Goal: Task Accomplishment & Management: Use online tool/utility

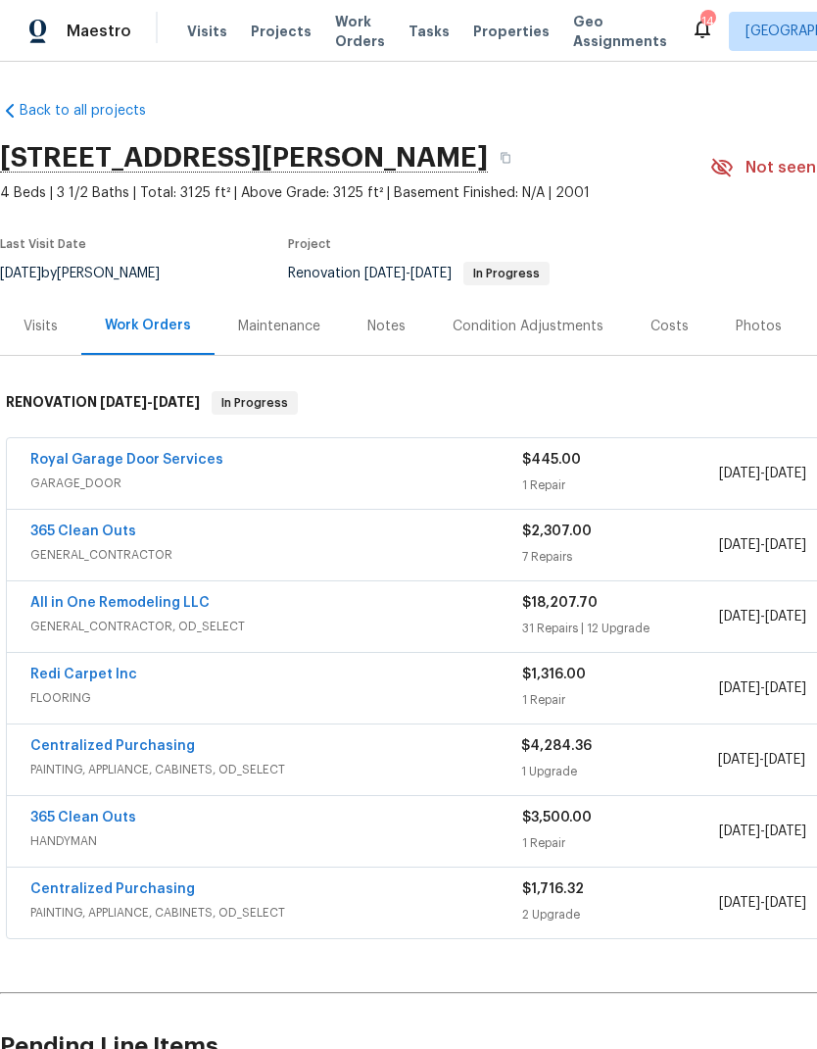
click at [174, 600] on link "All in One Remodeling LLC" at bounding box center [119, 603] width 179 height 14
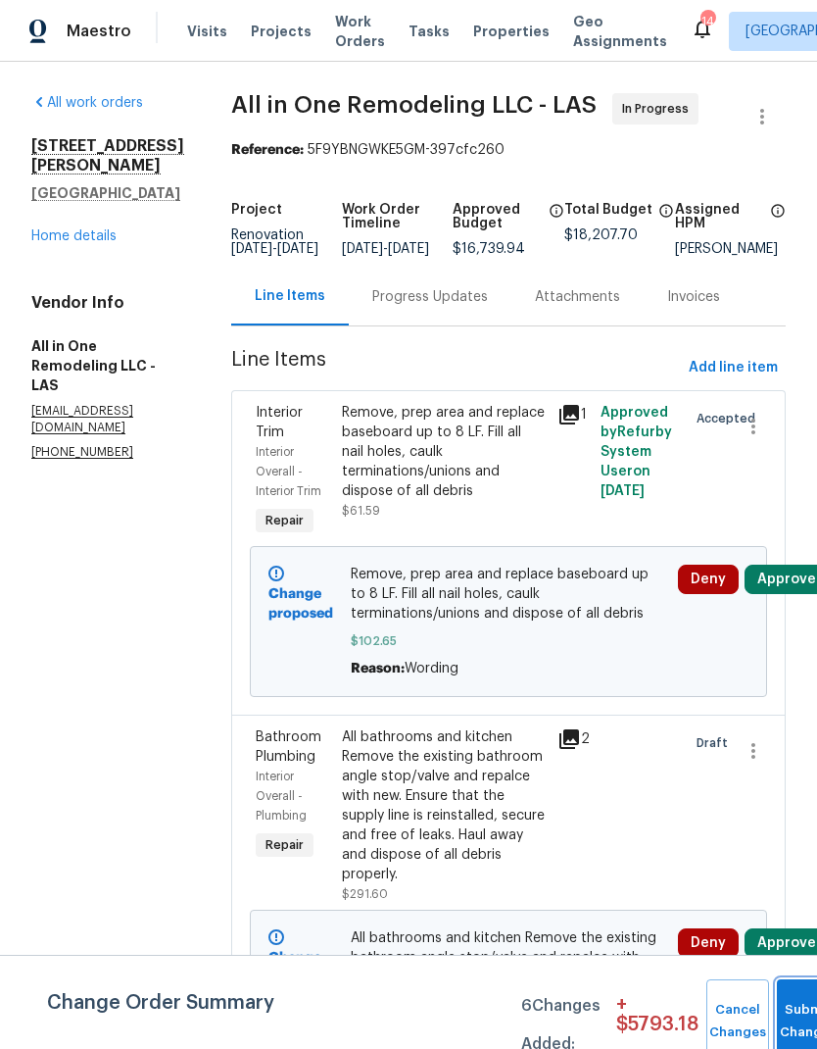
click at [793, 1012] on button "Submit Changes" at bounding box center [808, 1021] width 63 height 84
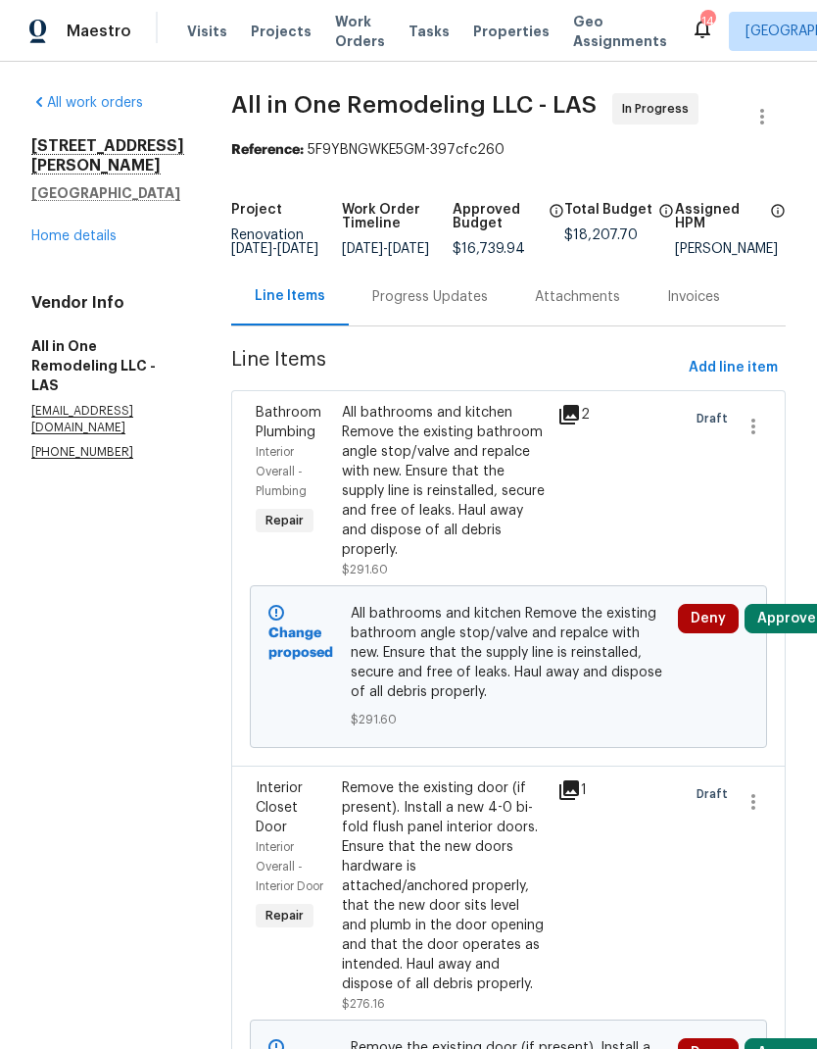
click at [96, 238] on link "Home details" at bounding box center [73, 236] width 85 height 14
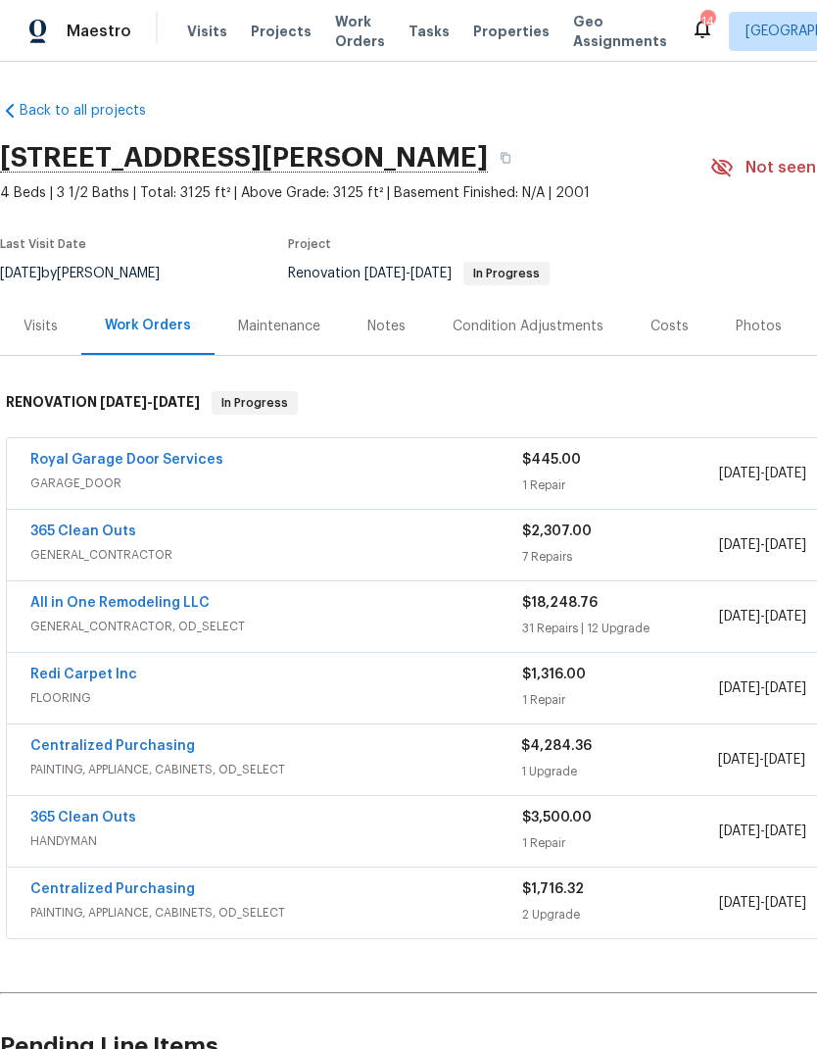
click at [481, 27] on span "Properties" at bounding box center [511, 32] width 76 height 20
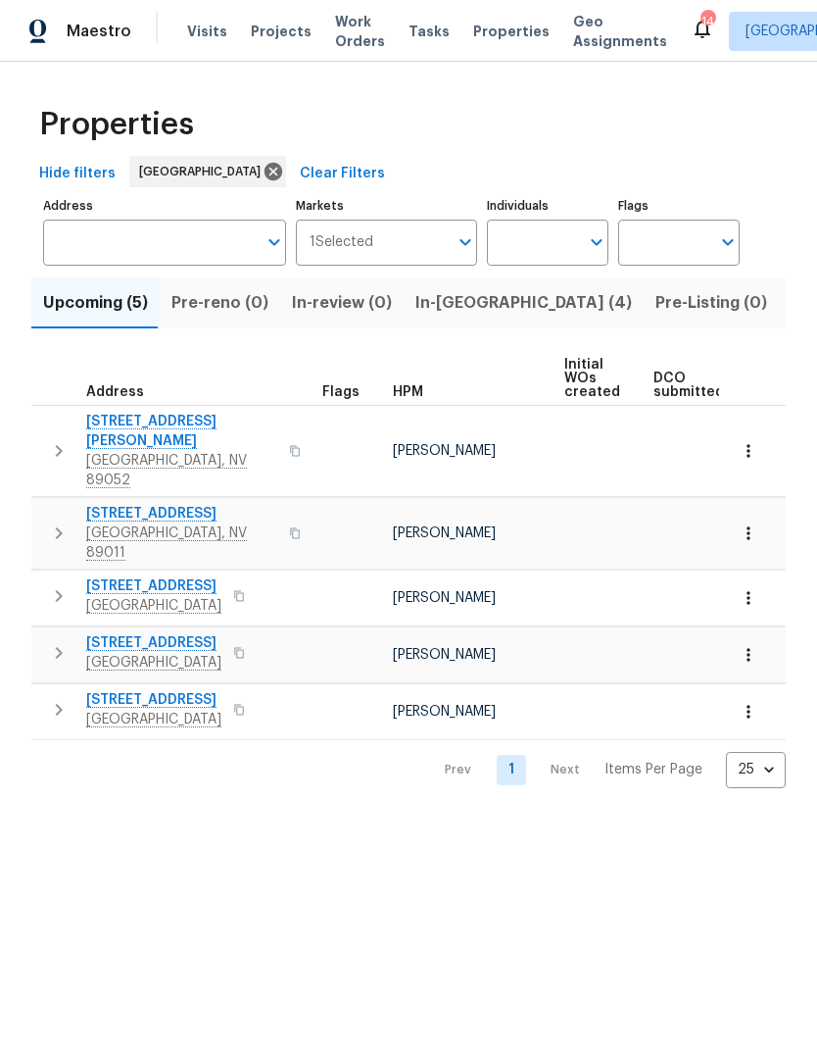
click at [440, 264] on input "Markets" at bounding box center [410, 243] width 75 height 46
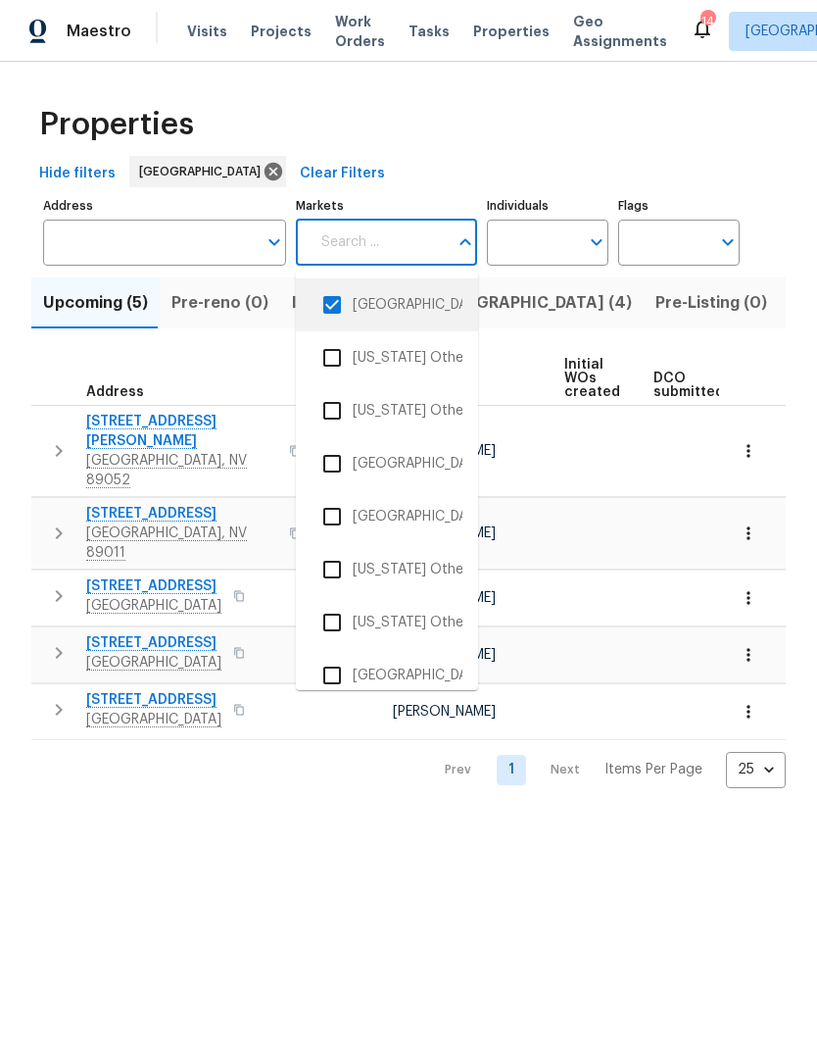
click at [461, 321] on li "[GEOGRAPHIC_DATA]" at bounding box center [387, 304] width 151 height 41
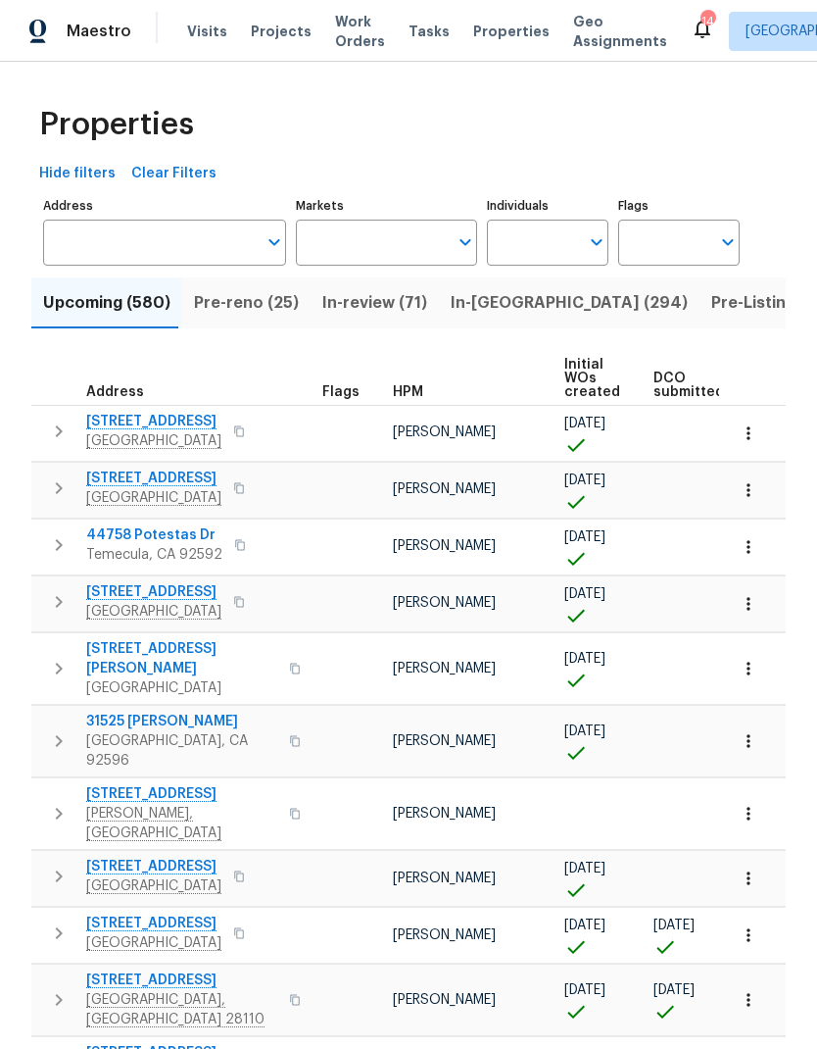
click at [513, 304] on span "In-reno (294)" at bounding box center [569, 302] width 237 height 27
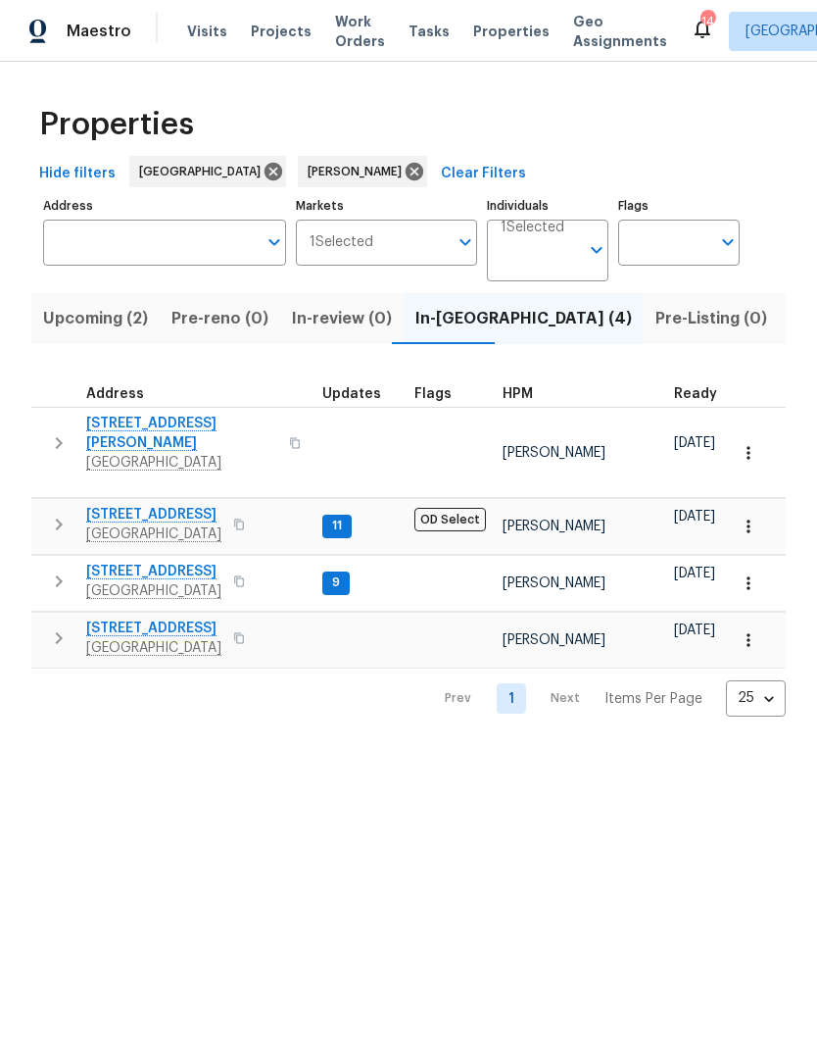
click at [175, 618] on span "[STREET_ADDRESS]" at bounding box center [153, 628] width 135 height 20
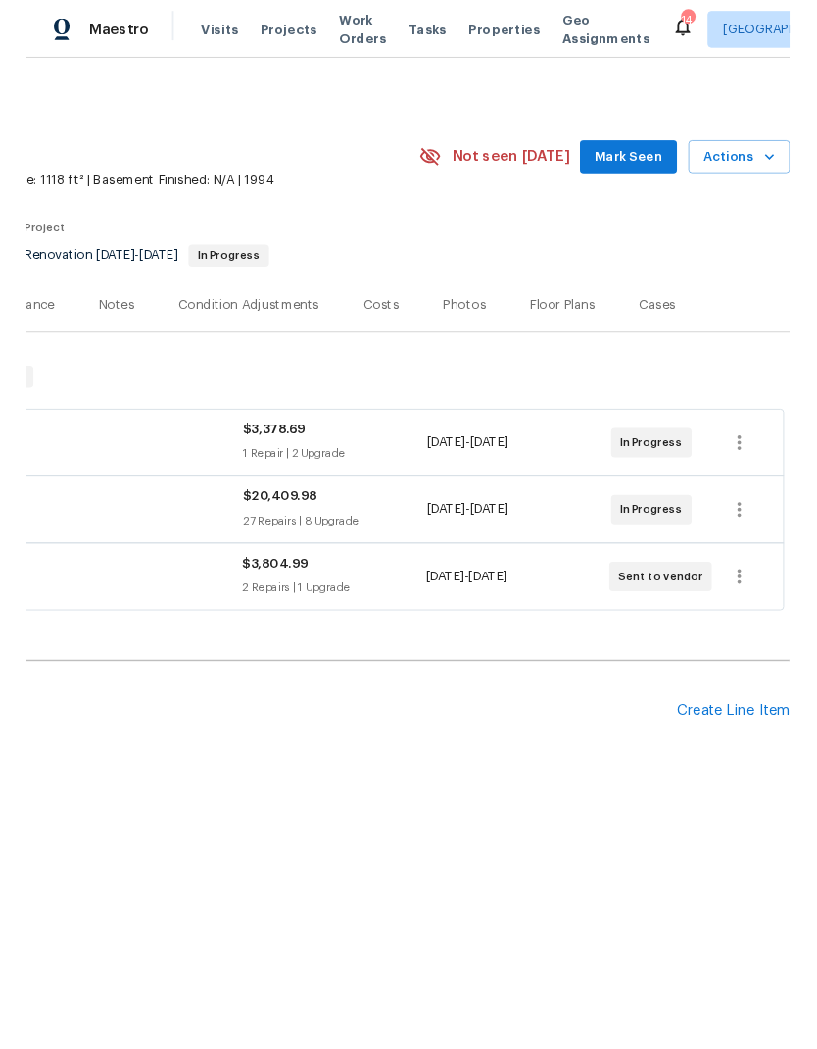
scroll to position [0, 290]
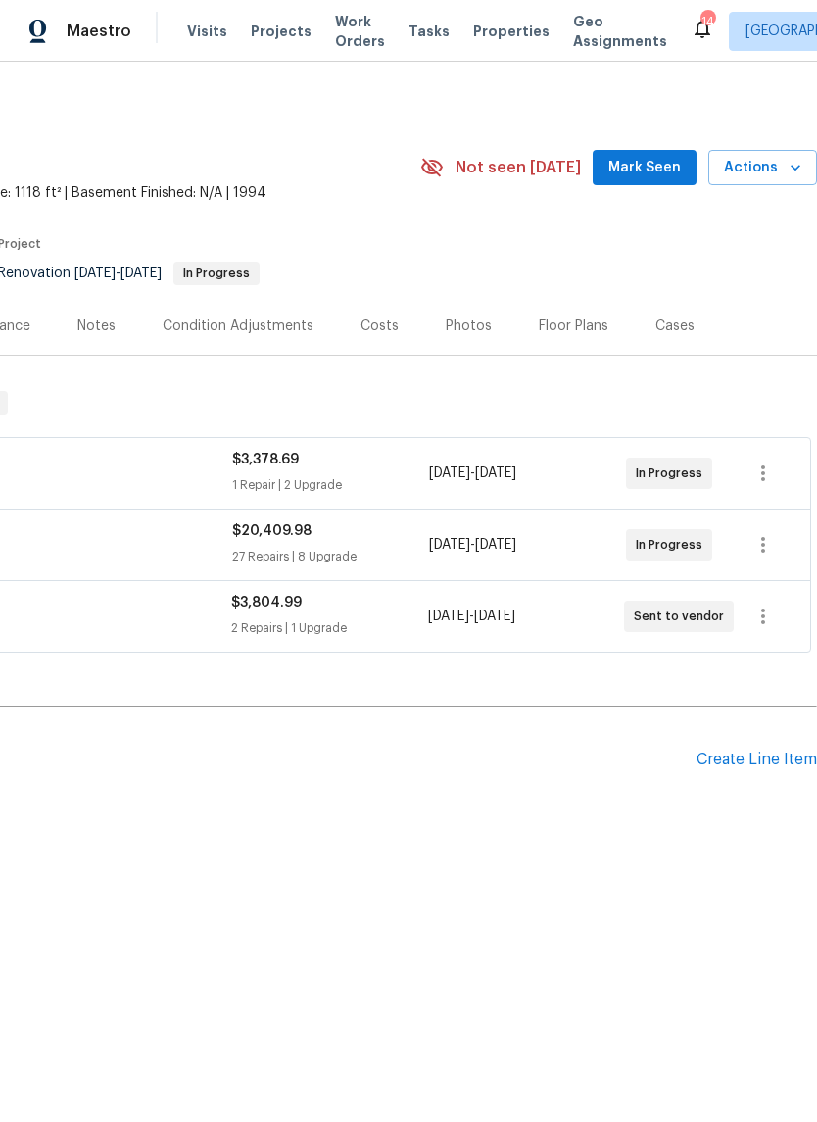
click at [748, 760] on div "Create Line Item" at bounding box center [757, 760] width 121 height 19
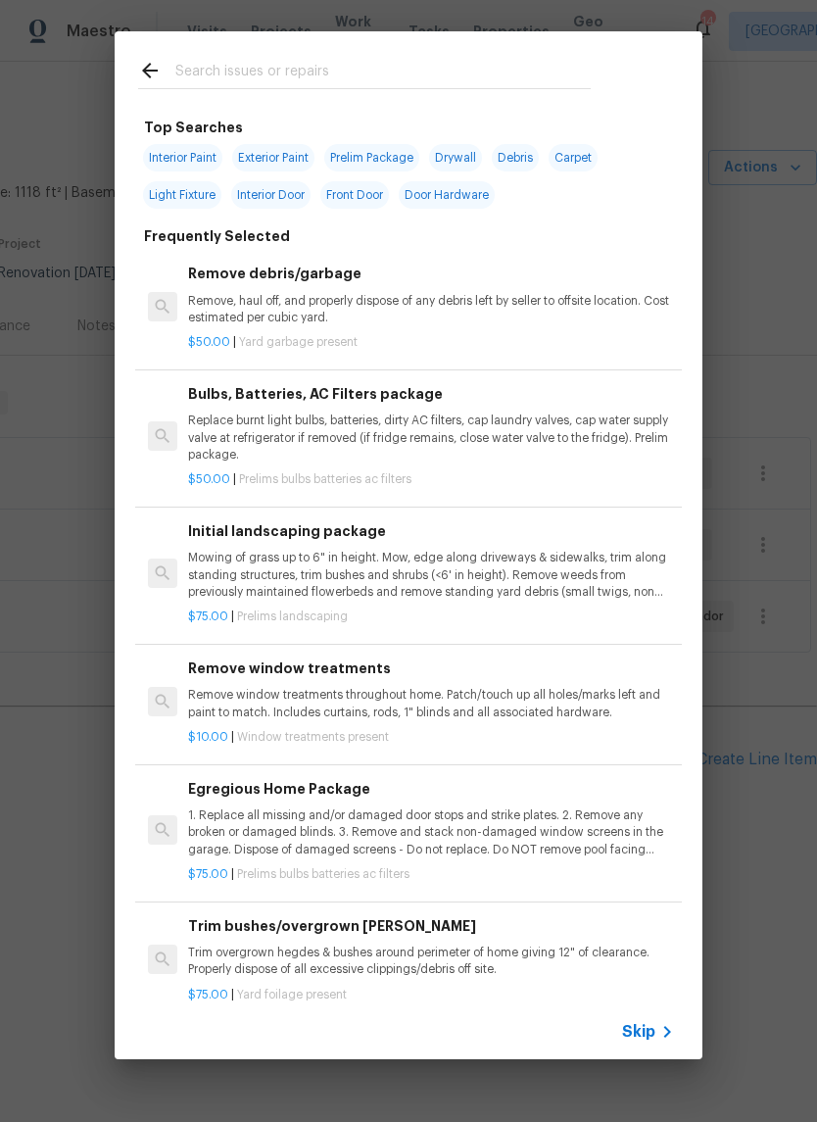
click at [317, 62] on input "text" at bounding box center [383, 73] width 416 height 29
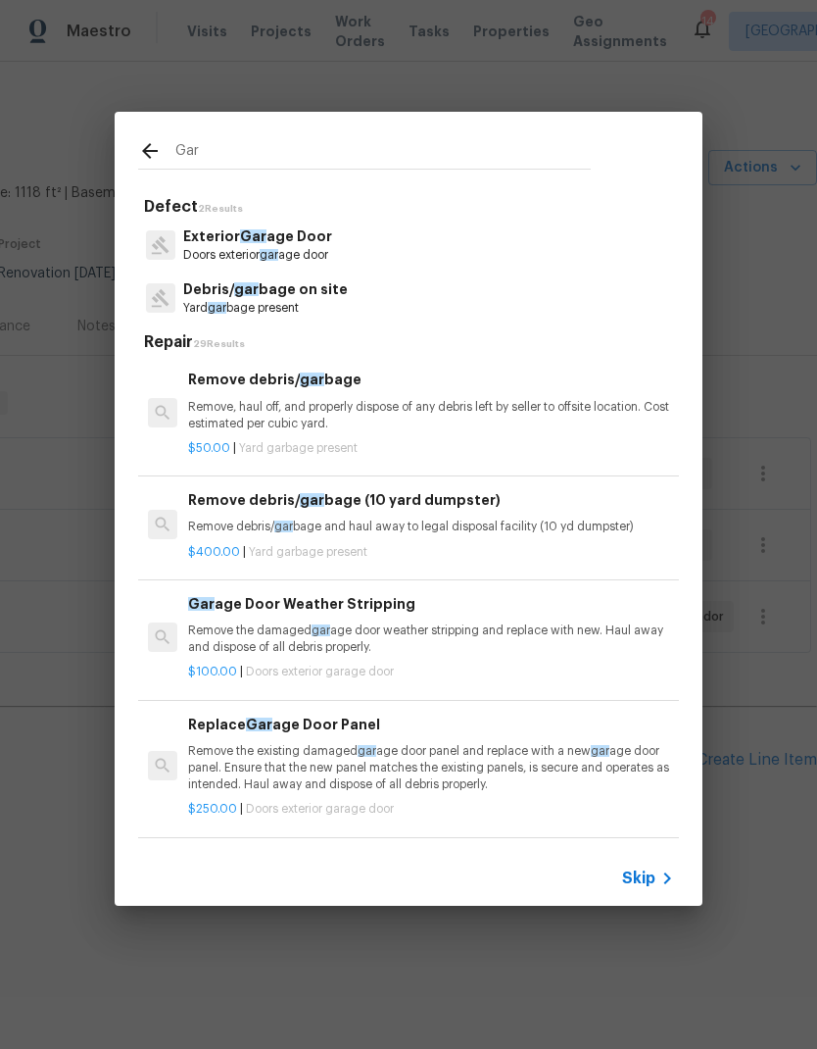
type input "Gar"
click at [402, 243] on div "Exterior Gar age Door Doors exterior gar age door" at bounding box center [408, 245] width 541 height 53
click at [401, 242] on div "Exterior Gar age Door Doors exterior gar age door" at bounding box center [408, 245] width 541 height 53
click at [340, 227] on div "Exterior Gar age Door Doors exterior gar age door" at bounding box center [408, 245] width 541 height 53
click at [271, 233] on p "Exterior Gar age Door" at bounding box center [257, 236] width 149 height 21
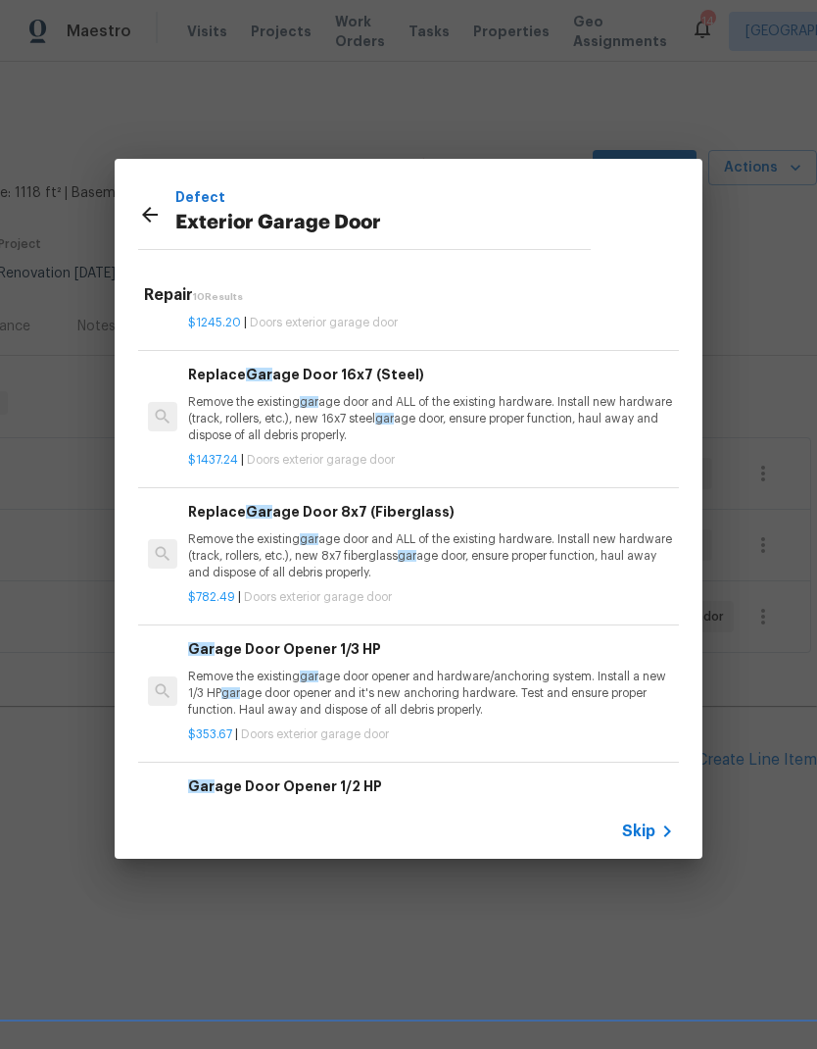
scroll to position [490, 0]
click at [496, 412] on p "Remove the existing gar age door and ALL of the existing hardware. Install new …" at bounding box center [431, 419] width 486 height 50
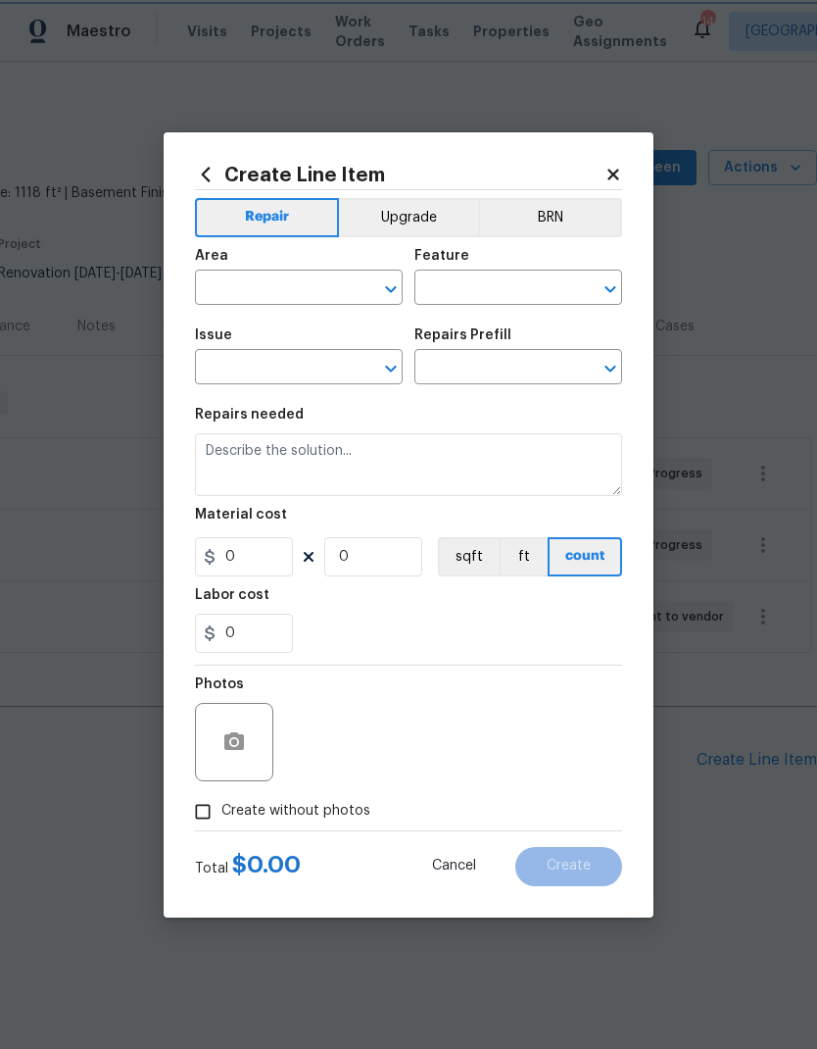
type input "Interior Door"
type input "Exterior Garage Door"
type input "Replace Garage Door 16x7 (Steel) $1,437.24"
type textarea "Remove the existing garage door and ALL of the existing hardware. Install new h…"
type input "1437.24"
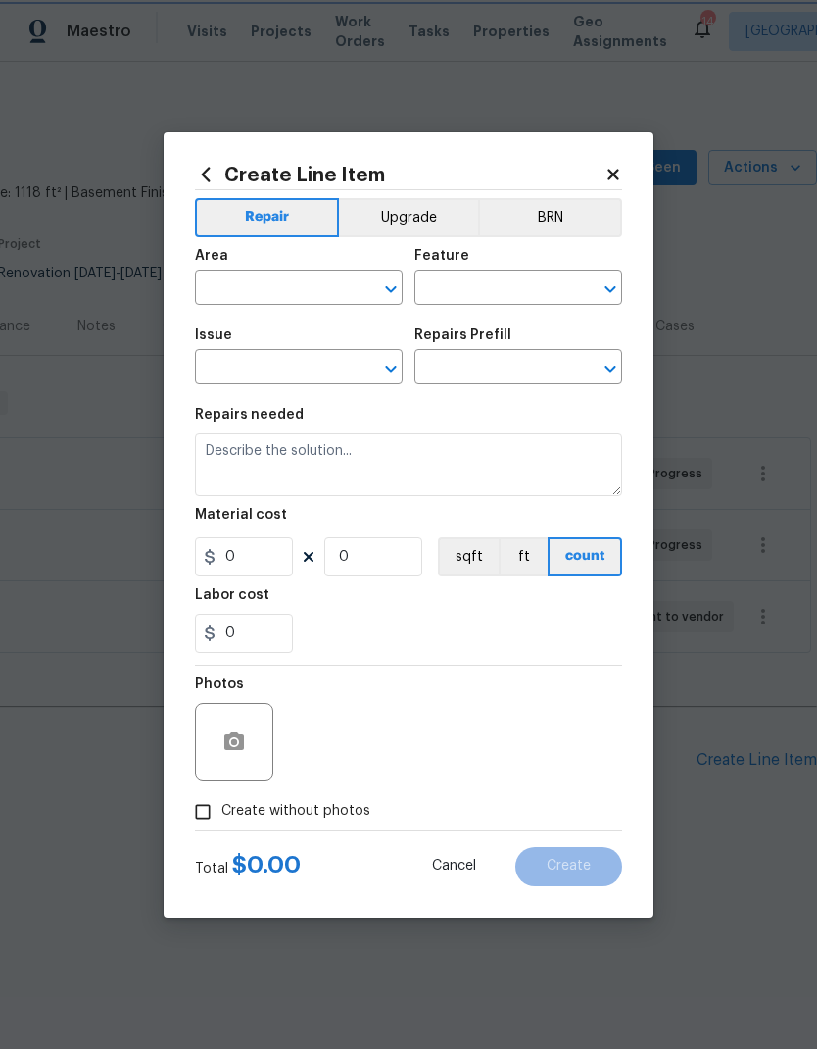
type input "1"
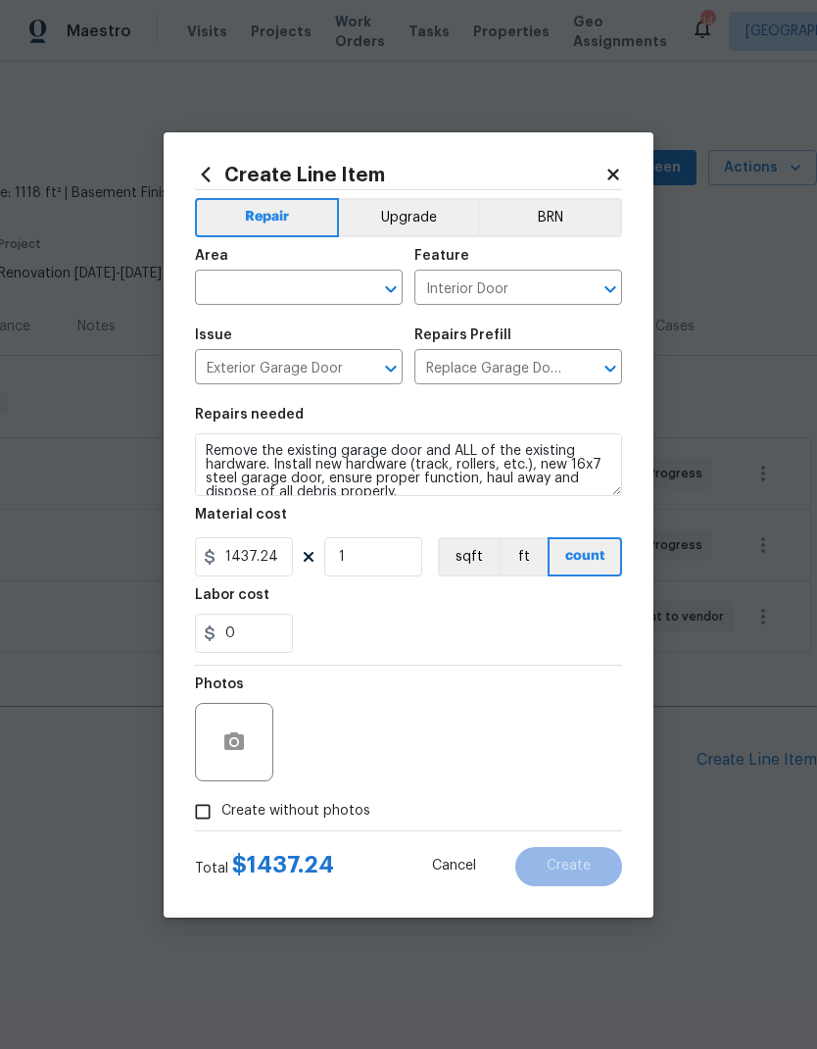
click at [313, 278] on input "text" at bounding box center [271, 289] width 153 height 30
click at [263, 339] on li "Garage" at bounding box center [299, 333] width 208 height 32
type input "Garage"
click at [263, 338] on div "Issue" at bounding box center [299, 340] width 208 height 25
click at [265, 639] on input "0" at bounding box center [244, 632] width 98 height 39
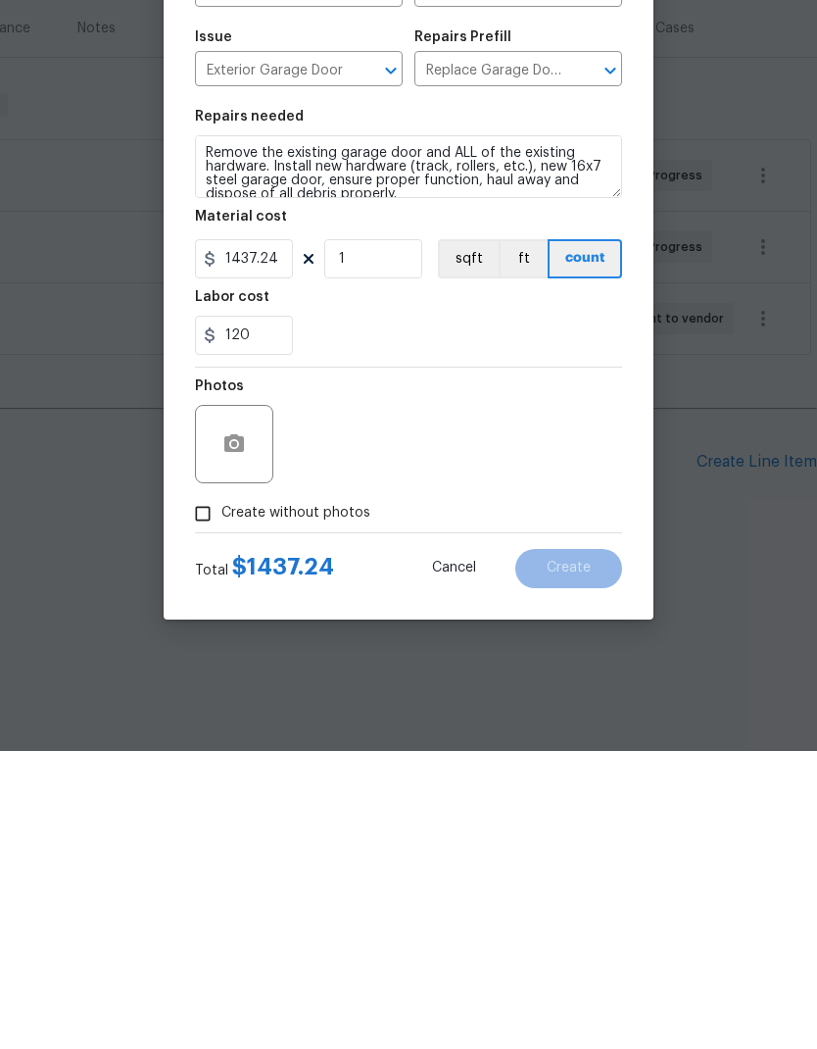
click at [546, 665] on div "Photos" at bounding box center [408, 728] width 427 height 127
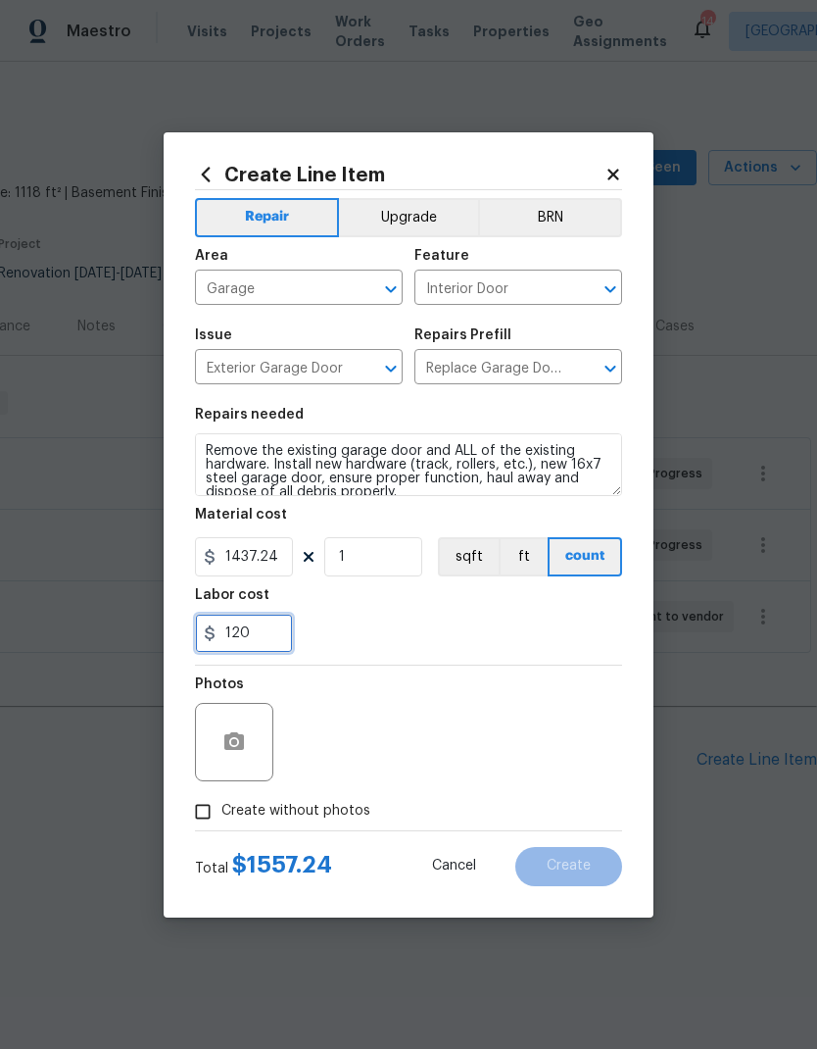
click at [266, 640] on input "120" at bounding box center [244, 632] width 98 height 39
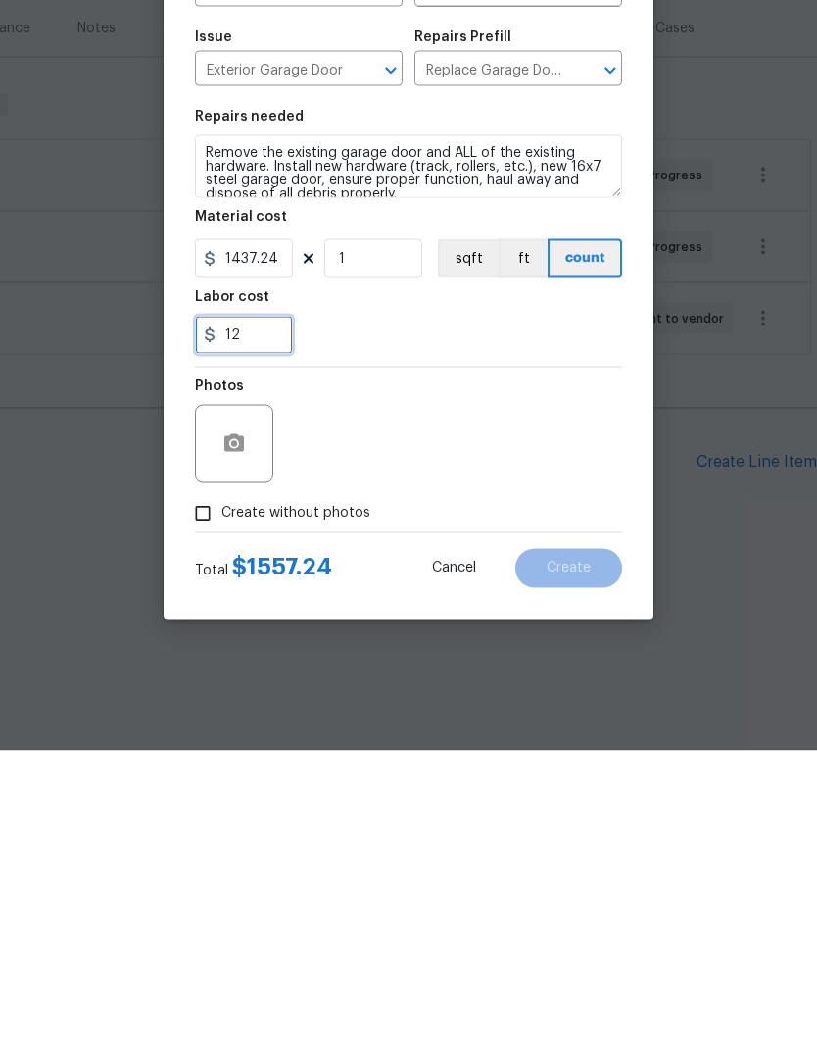
type input "1"
click at [519, 665] on div "Photos" at bounding box center [408, 728] width 427 height 127
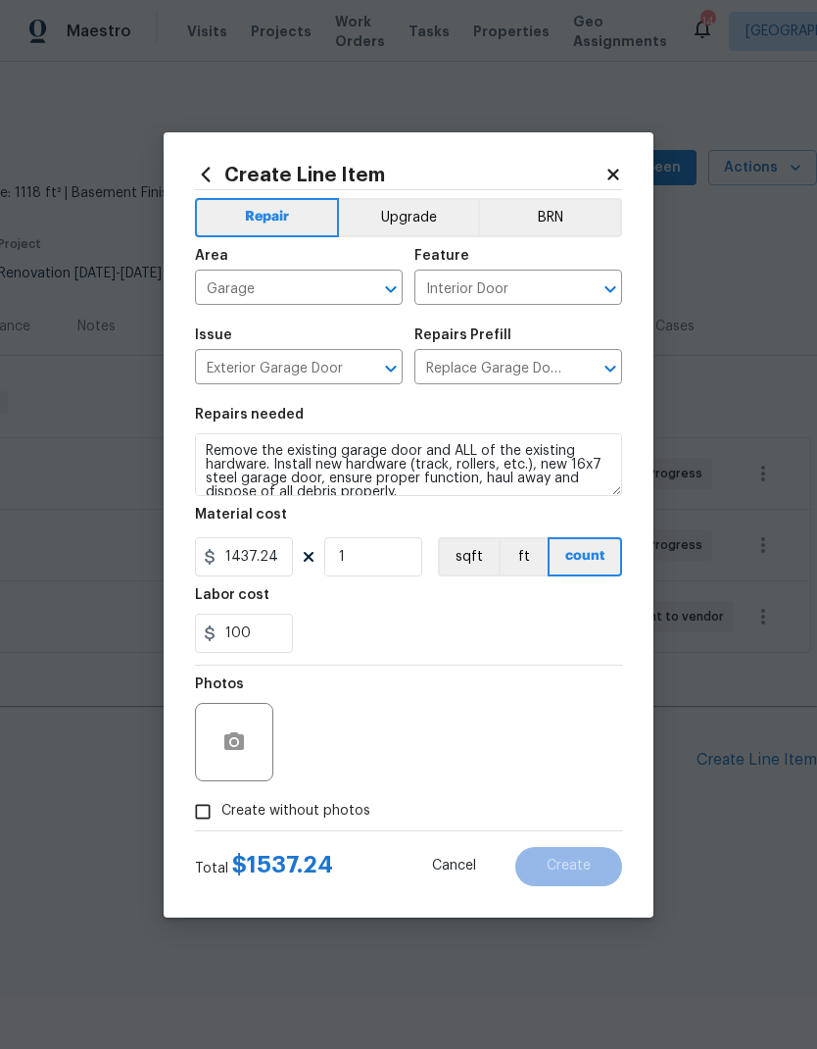
click at [466, 629] on div "100" at bounding box center [408, 632] width 427 height 39
click at [273, 633] on input "100" at bounding box center [244, 632] width 98 height 39
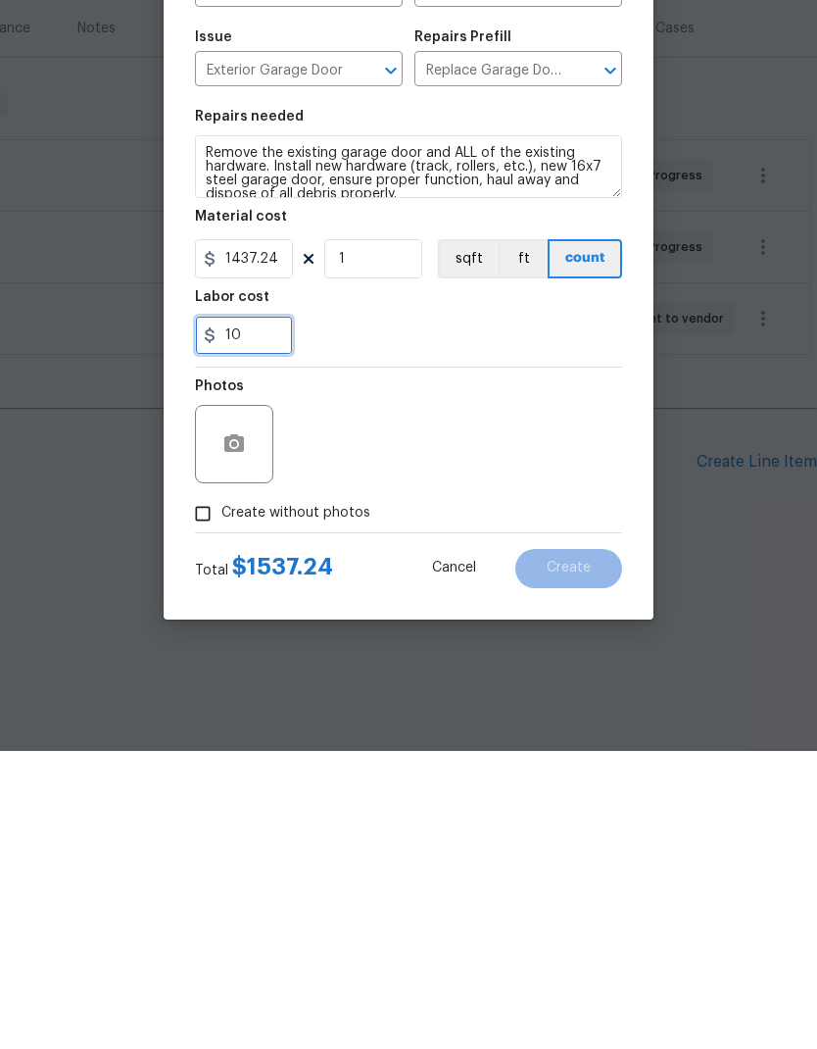
type input "1"
click at [543, 665] on div "Photos" at bounding box center [408, 728] width 427 height 127
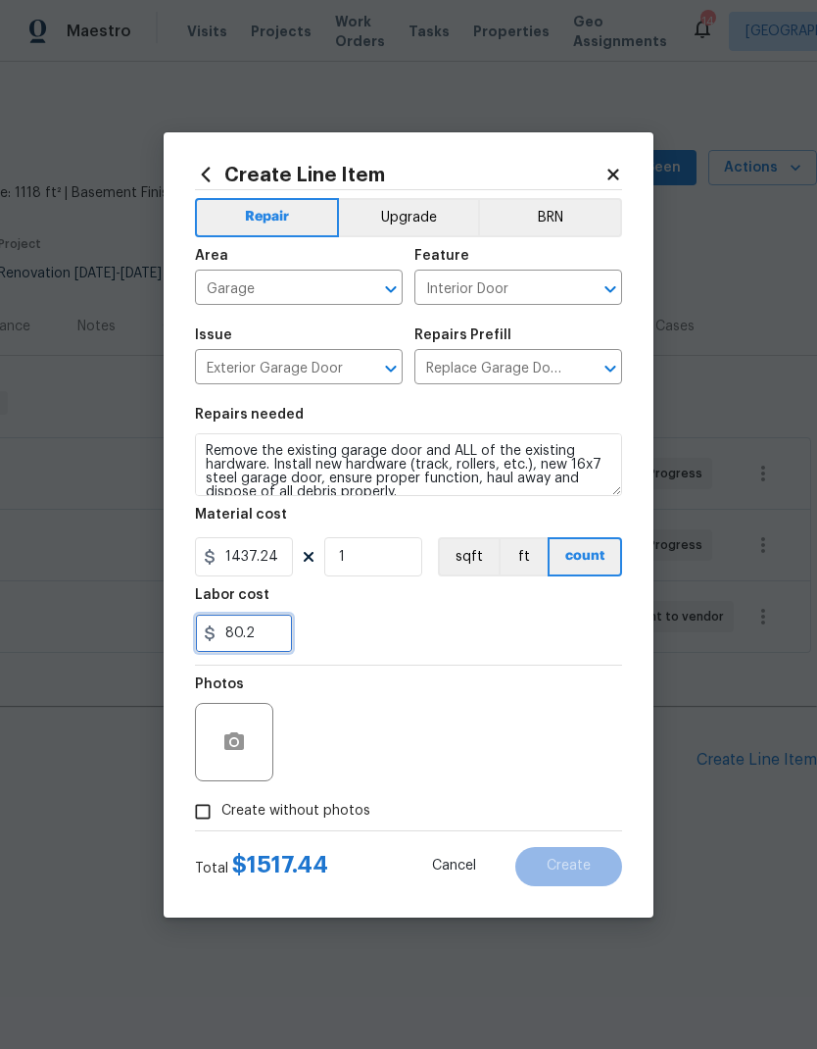
click at [262, 633] on input "80.2" at bounding box center [244, 632] width 98 height 39
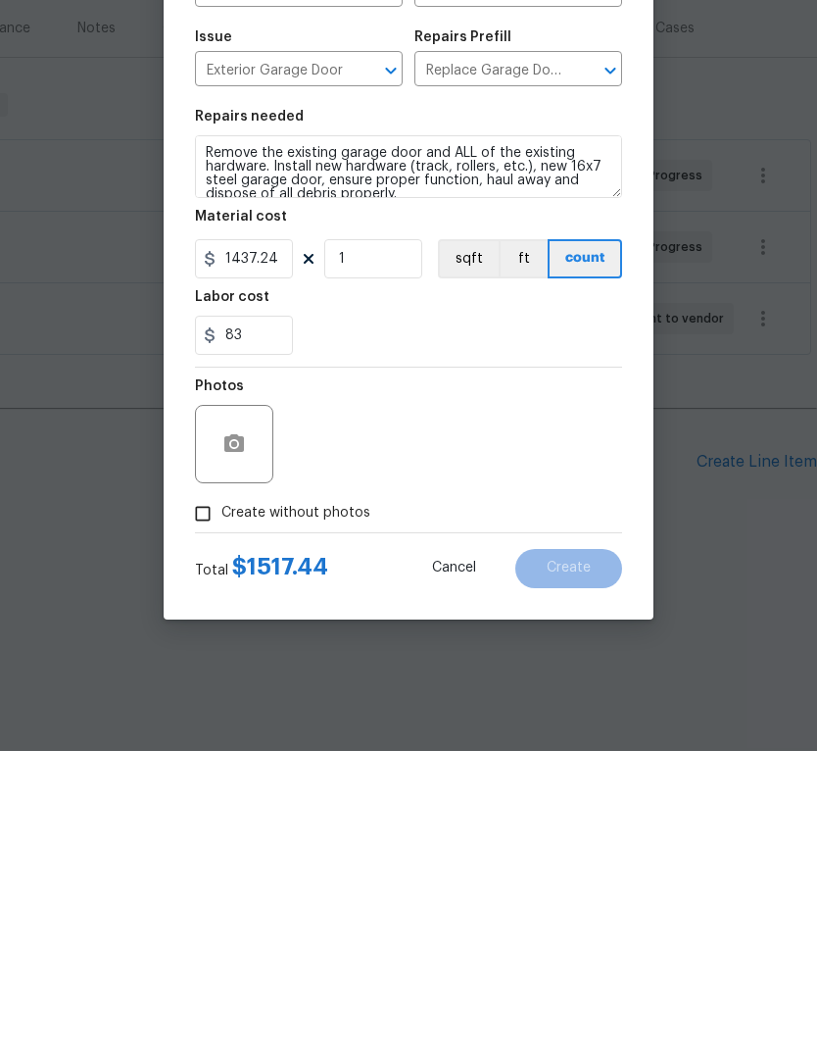
click at [472, 665] on div "Photos" at bounding box center [408, 728] width 427 height 127
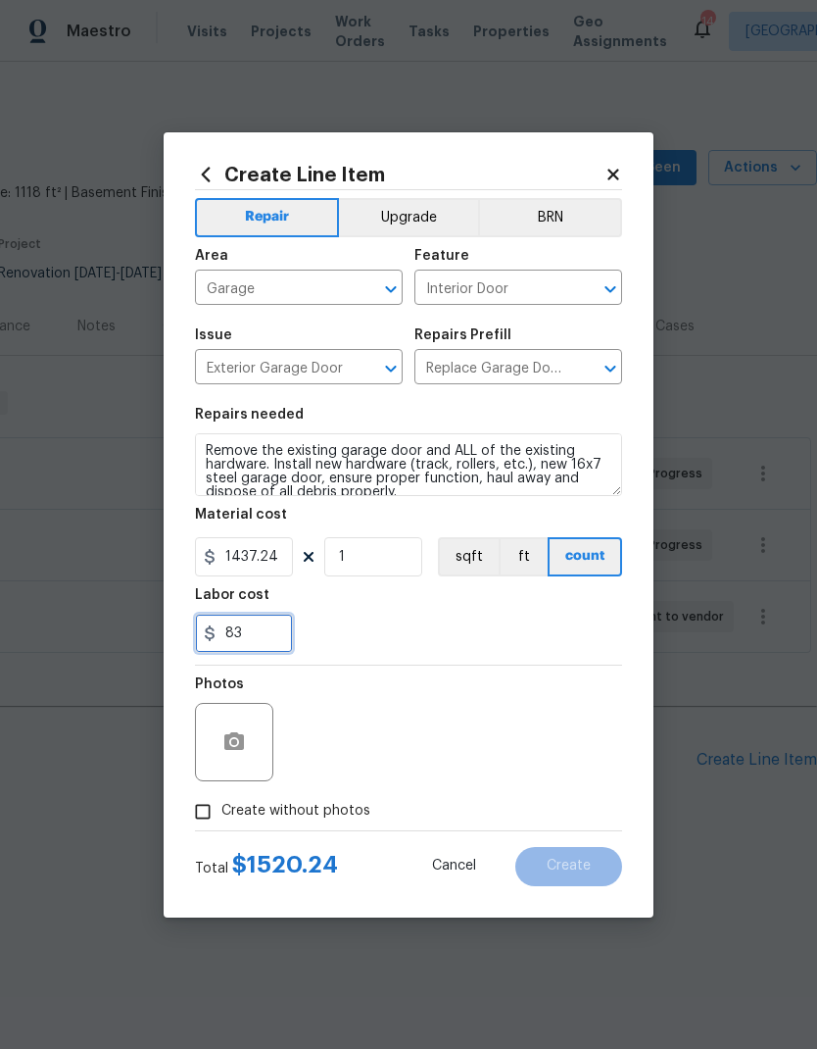
click at [263, 653] on input "83" at bounding box center [244, 632] width 98 height 39
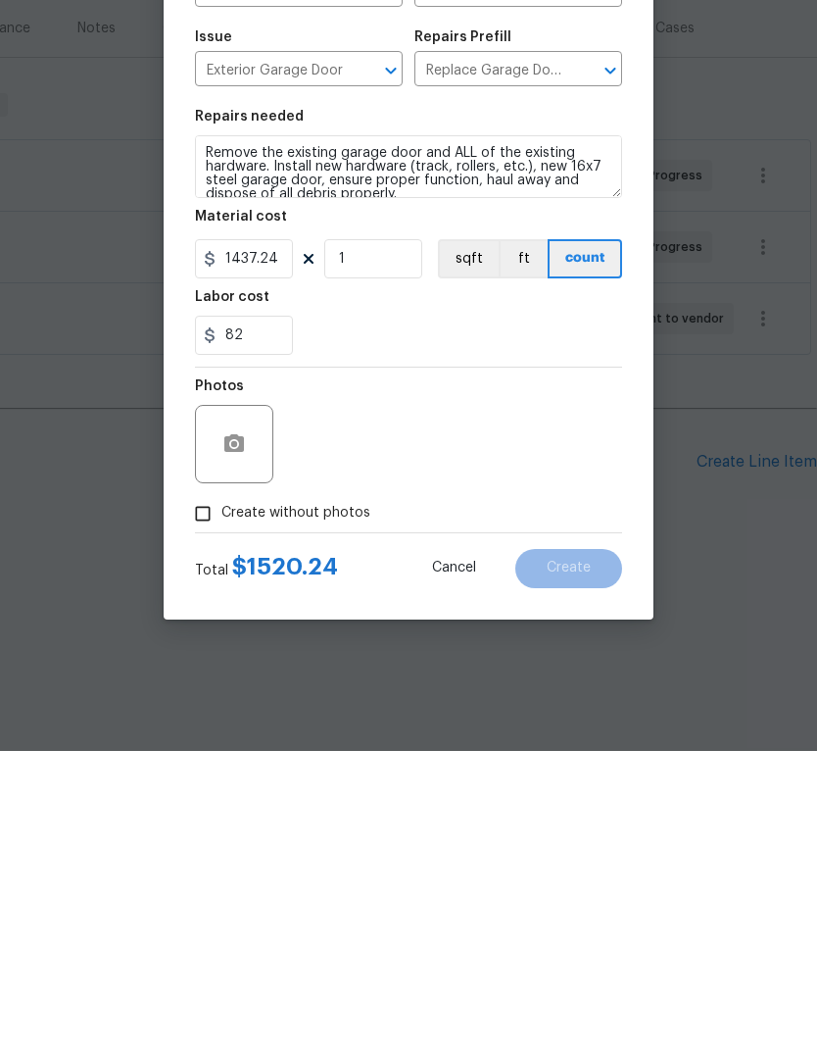
click at [505, 665] on div "Photos" at bounding box center [408, 728] width 427 height 127
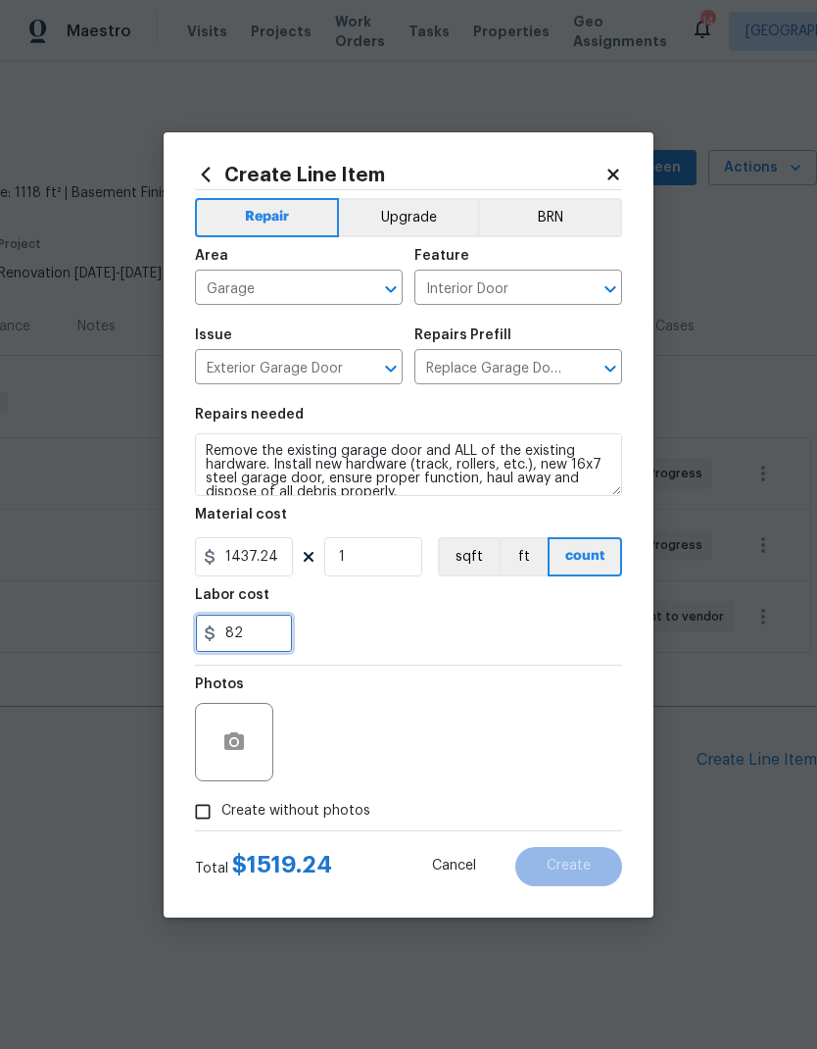
click at [270, 628] on input "82" at bounding box center [244, 632] width 98 height 39
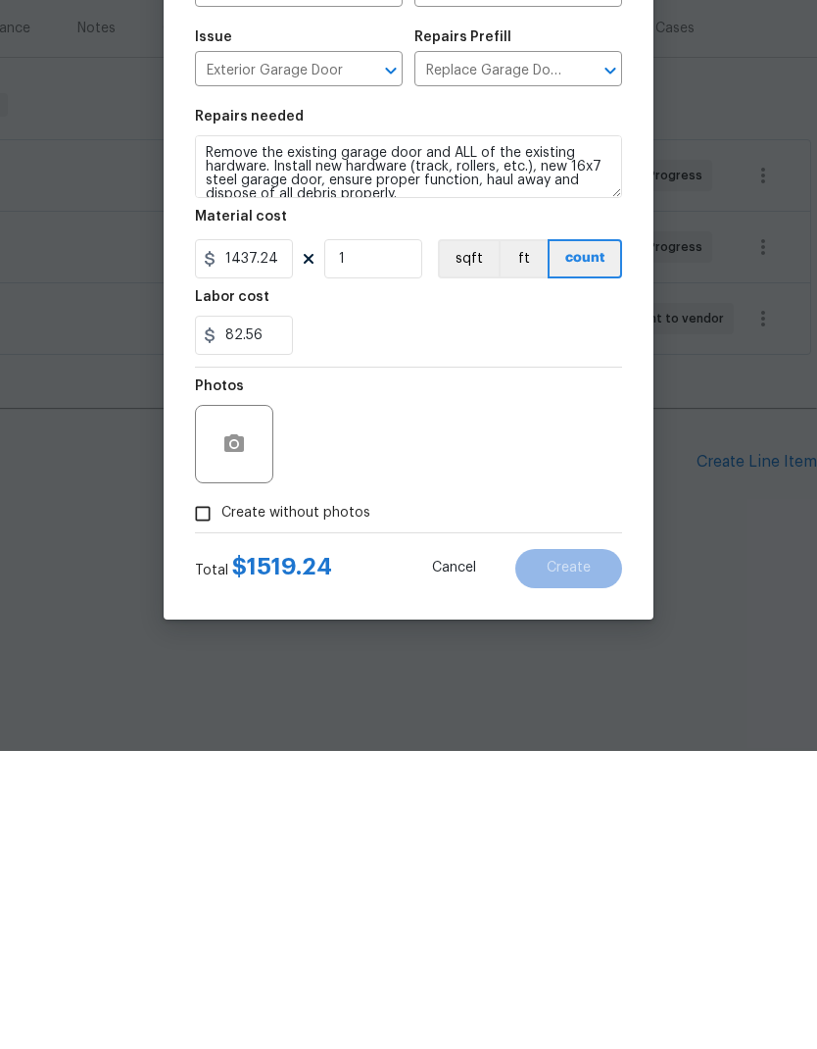
click at [519, 665] on div "Photos" at bounding box center [408, 728] width 427 height 127
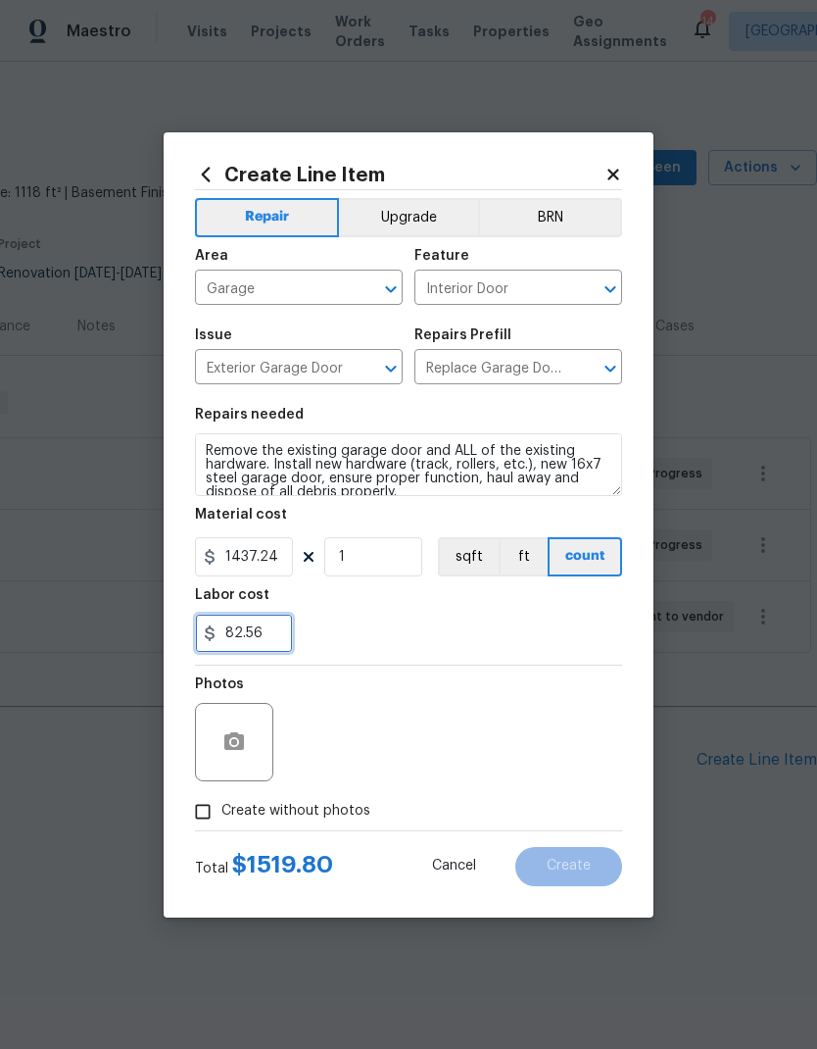
click at [269, 634] on input "82.56" at bounding box center [244, 632] width 98 height 39
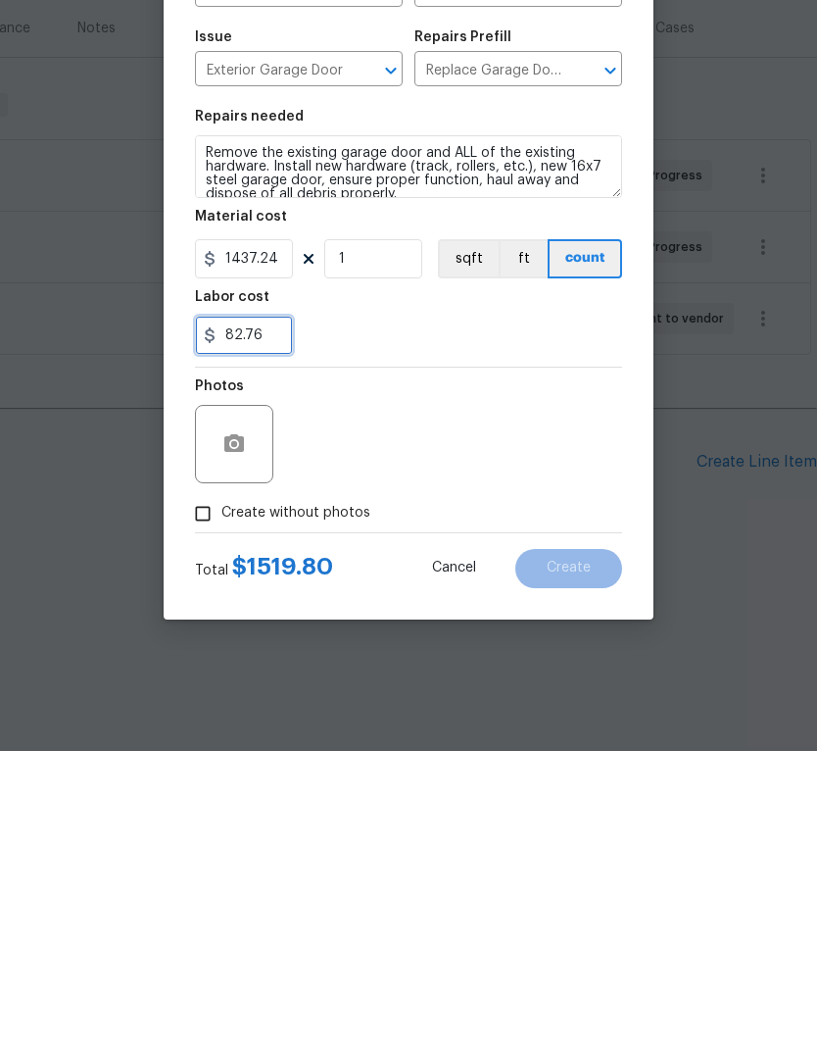
type input "82.76"
click at [514, 665] on div "Photos" at bounding box center [408, 728] width 427 height 127
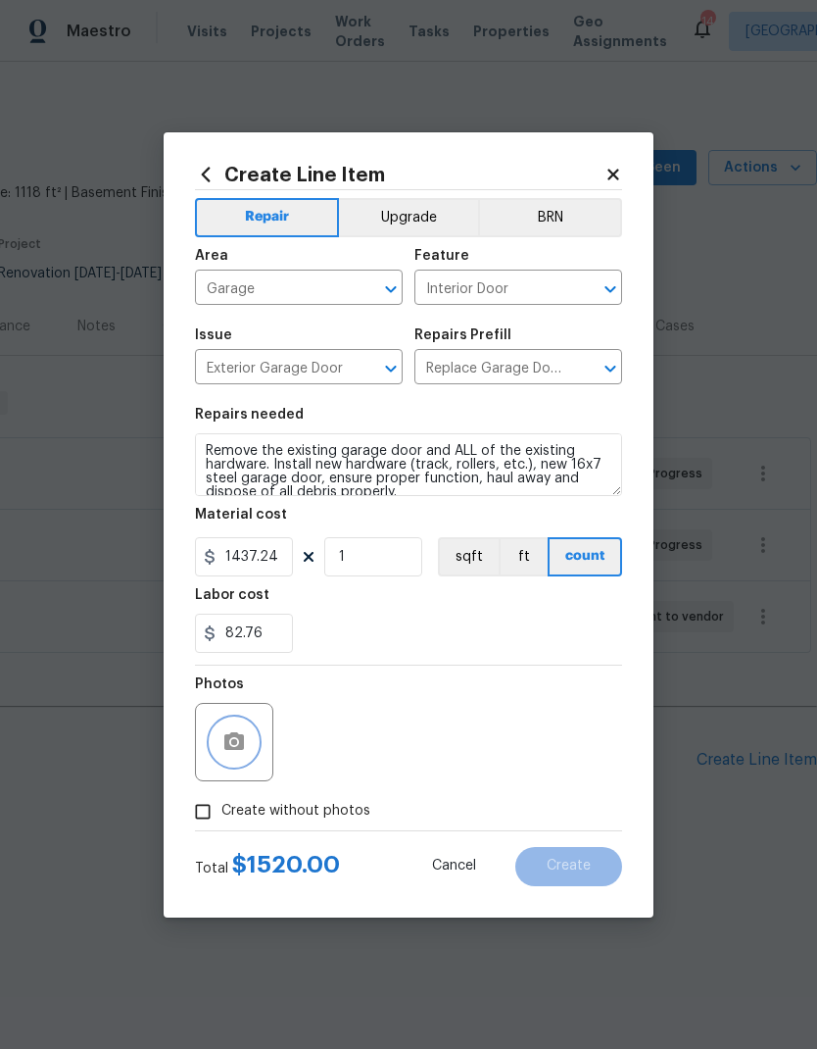
click at [241, 750] on icon "button" at bounding box center [234, 741] width 20 height 18
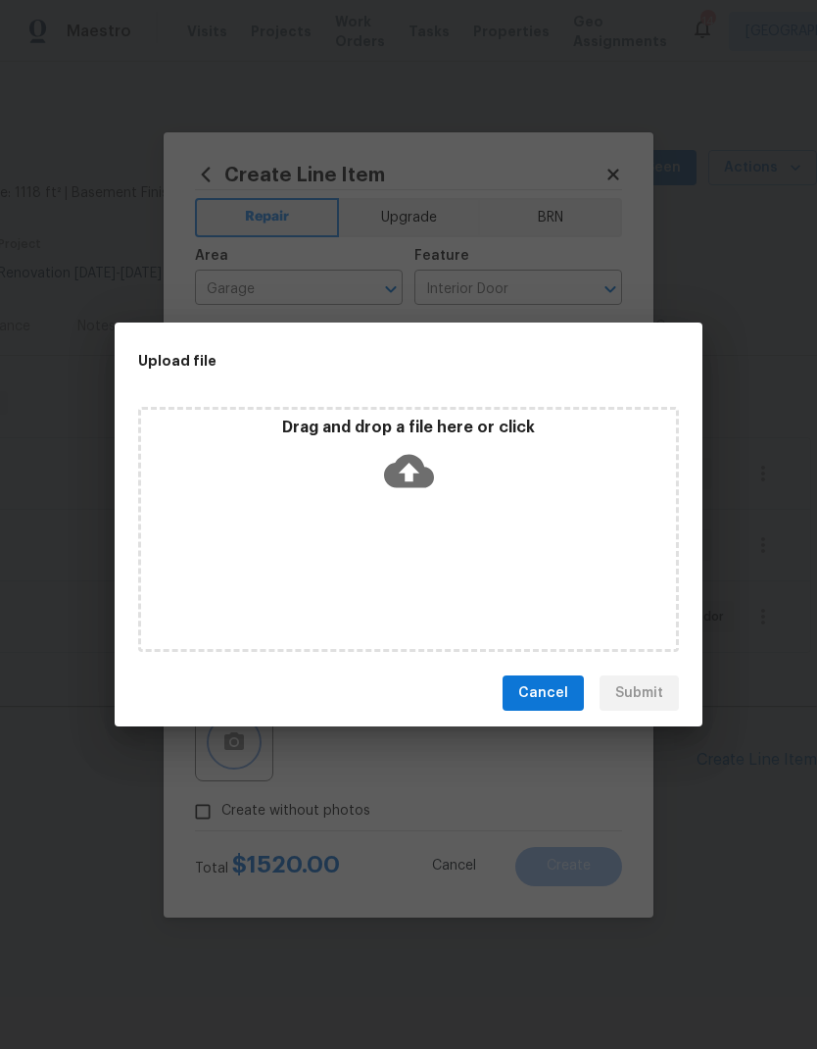
click at [325, 807] on div "Upload file Drag and drop a file here or click Cancel Submit" at bounding box center [408, 524] width 817 height 1049
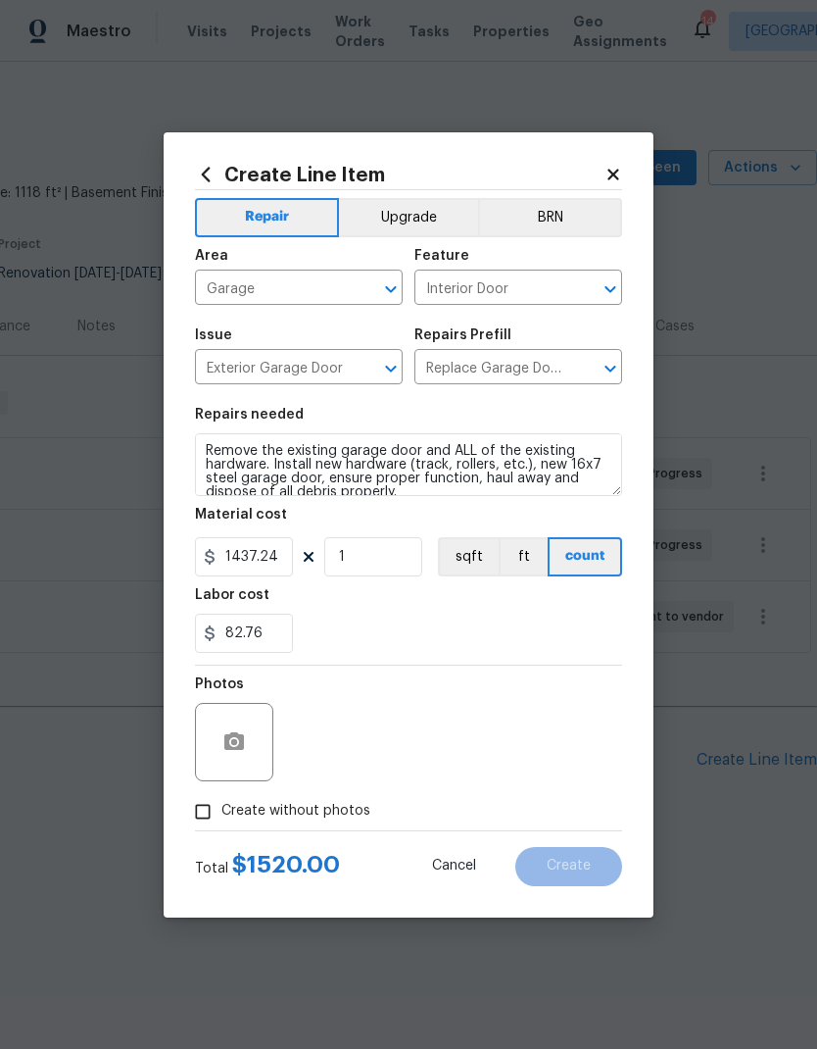
click at [205, 820] on input "Create without photos" at bounding box center [202, 811] width 37 height 37
checkbox input "true"
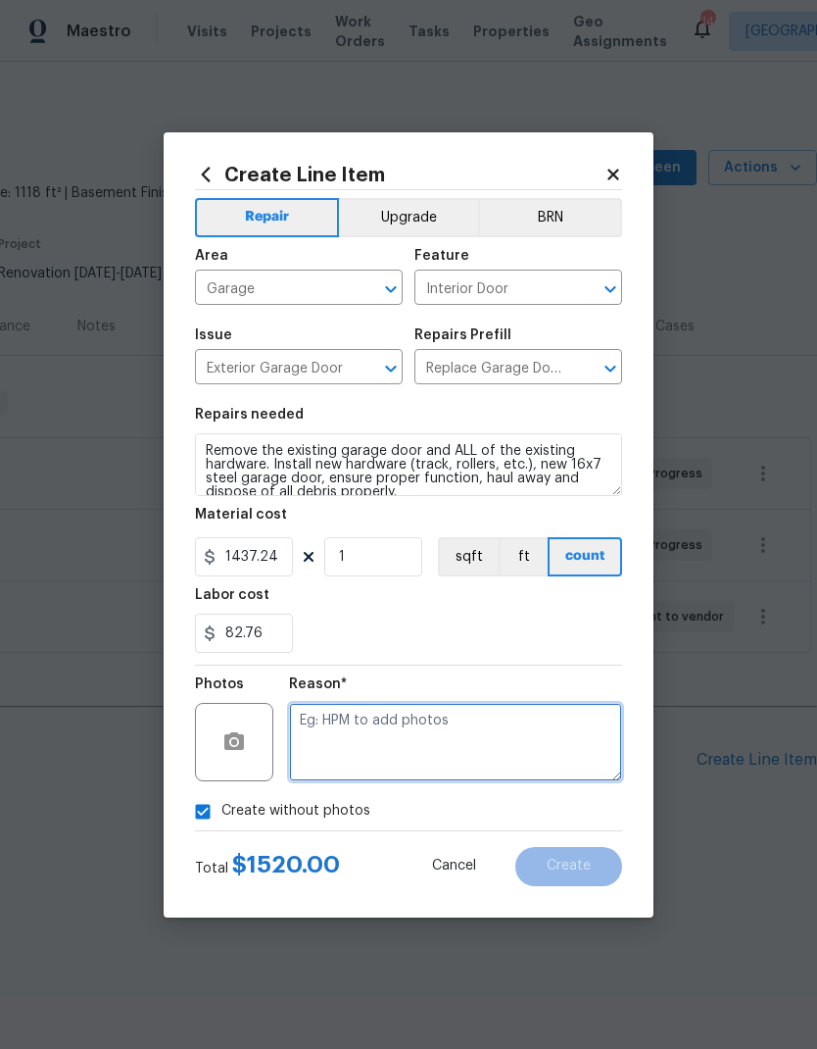
click at [411, 726] on textarea at bounding box center [455, 742] width 333 height 78
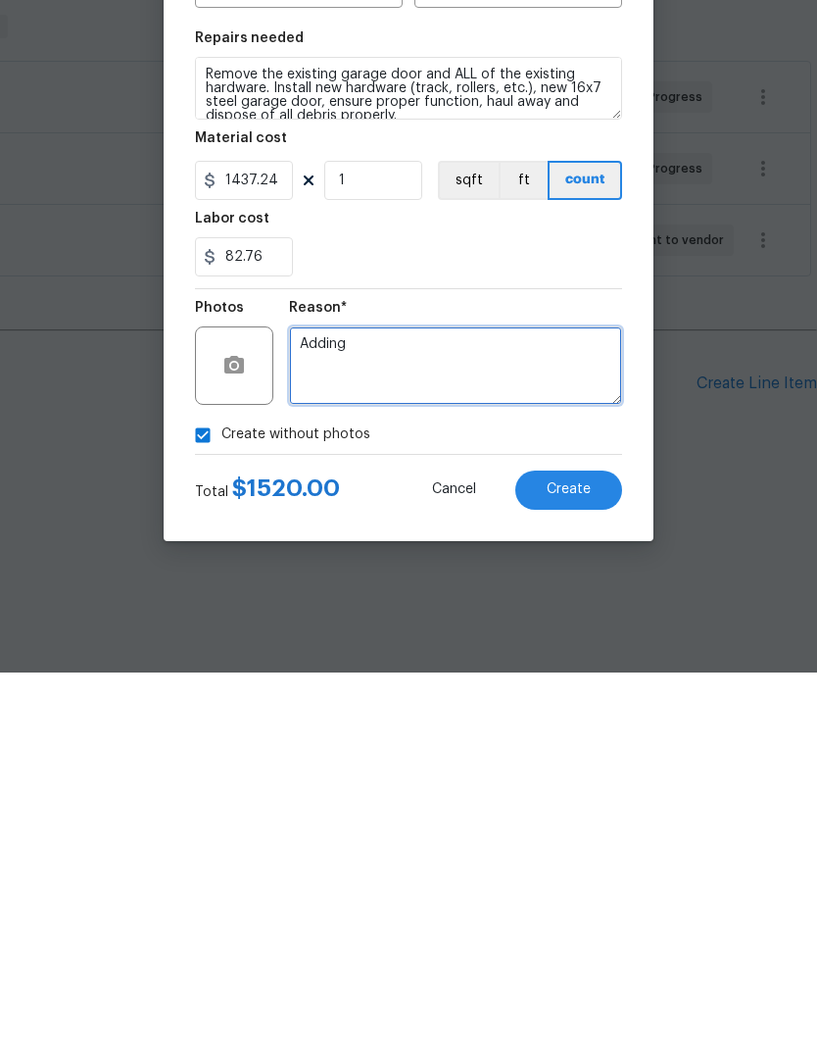
type textarea "Adding"
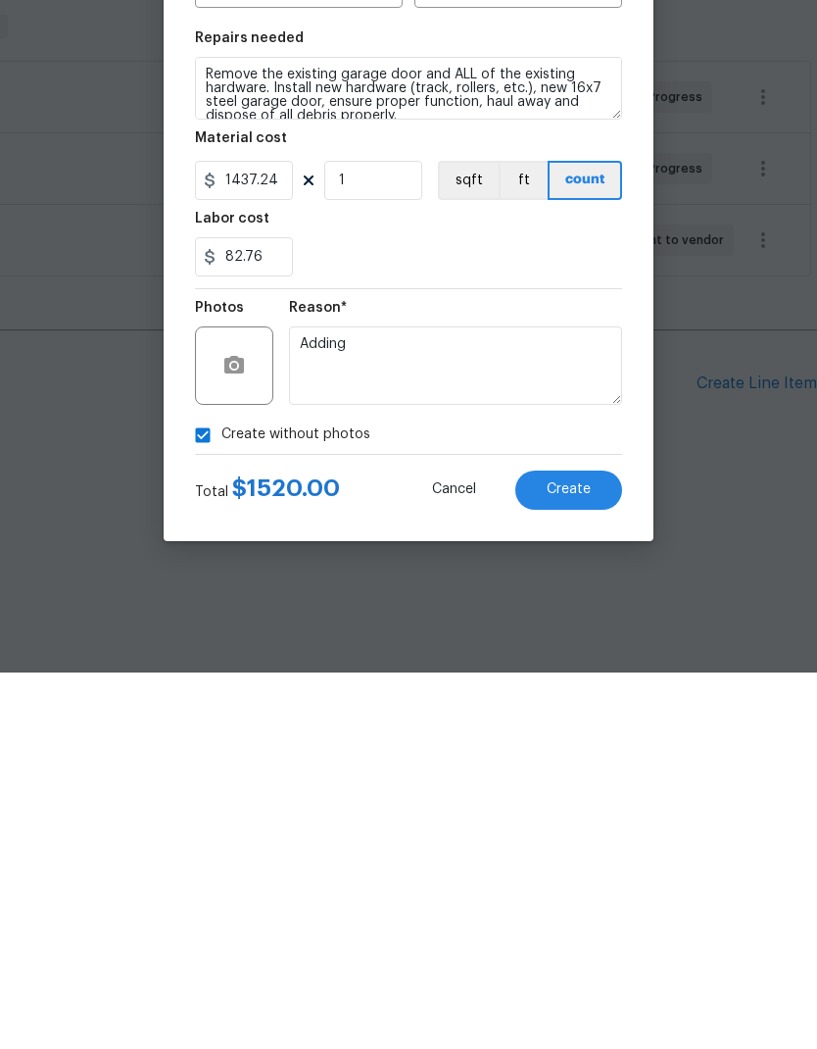
click at [577, 847] on button "Create" at bounding box center [568, 866] width 107 height 39
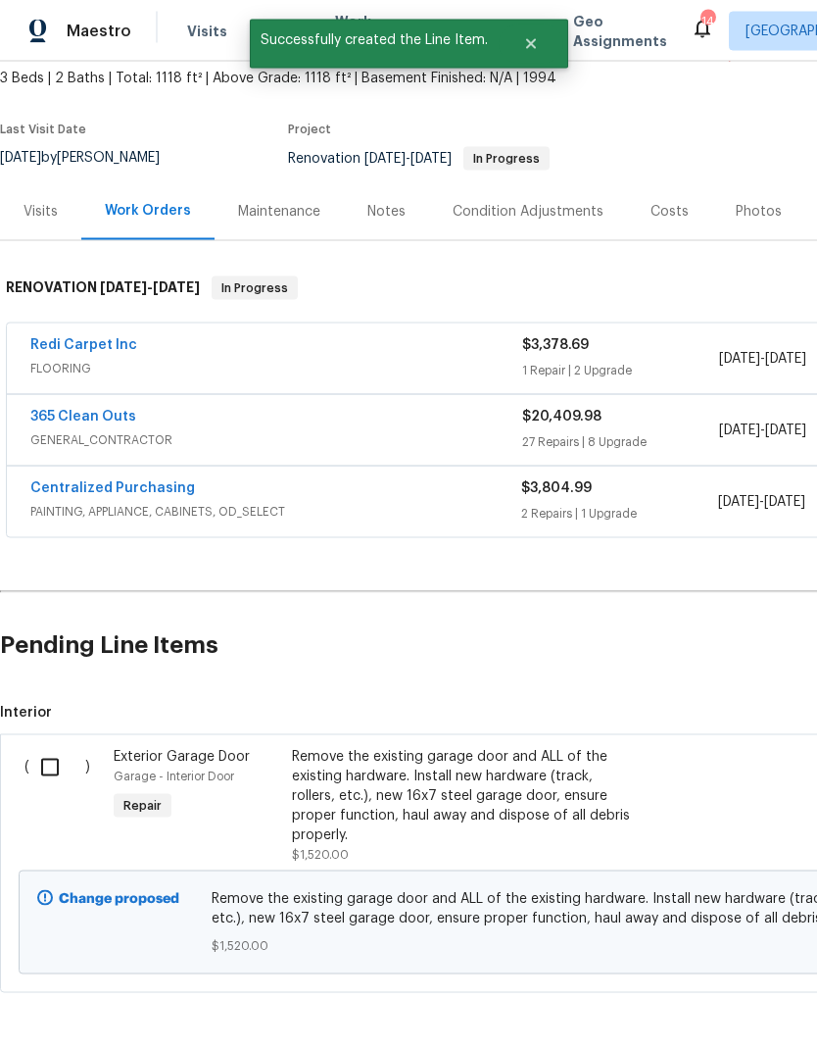
scroll to position [114, 0]
click at [50, 768] on input "checkbox" at bounding box center [57, 768] width 56 height 41
checkbox input "true"
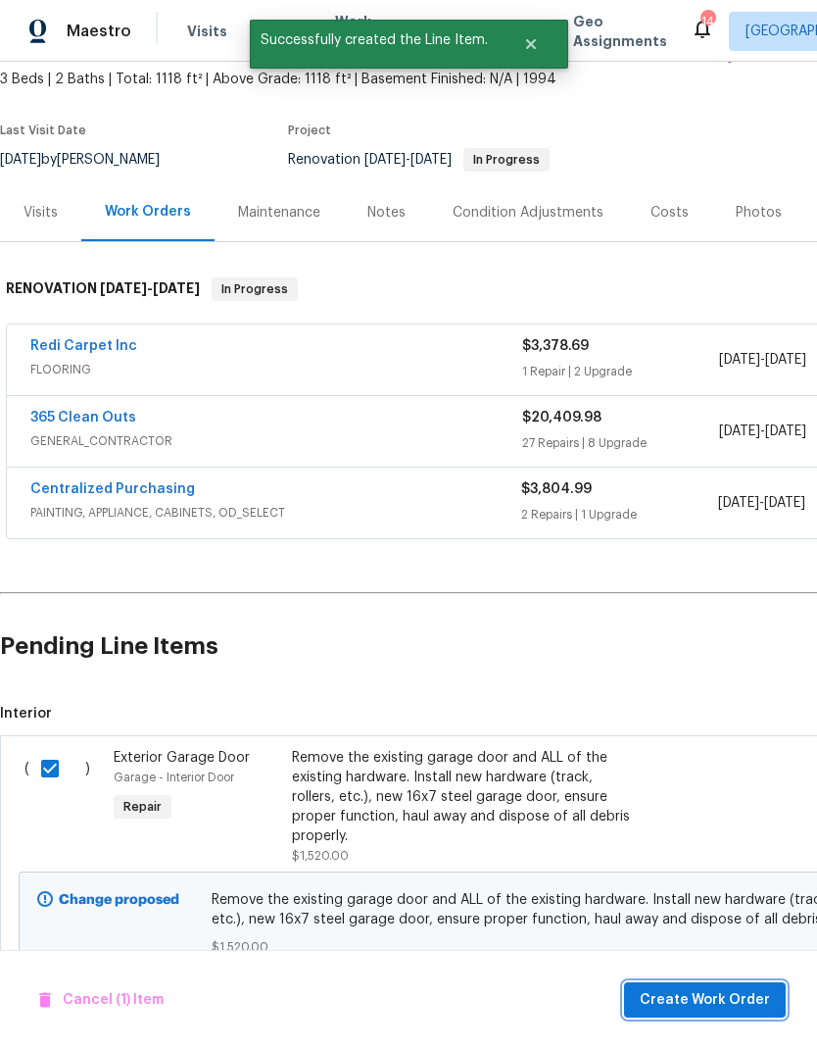
click at [709, 996] on span "Create Work Order" at bounding box center [705, 1000] width 130 height 25
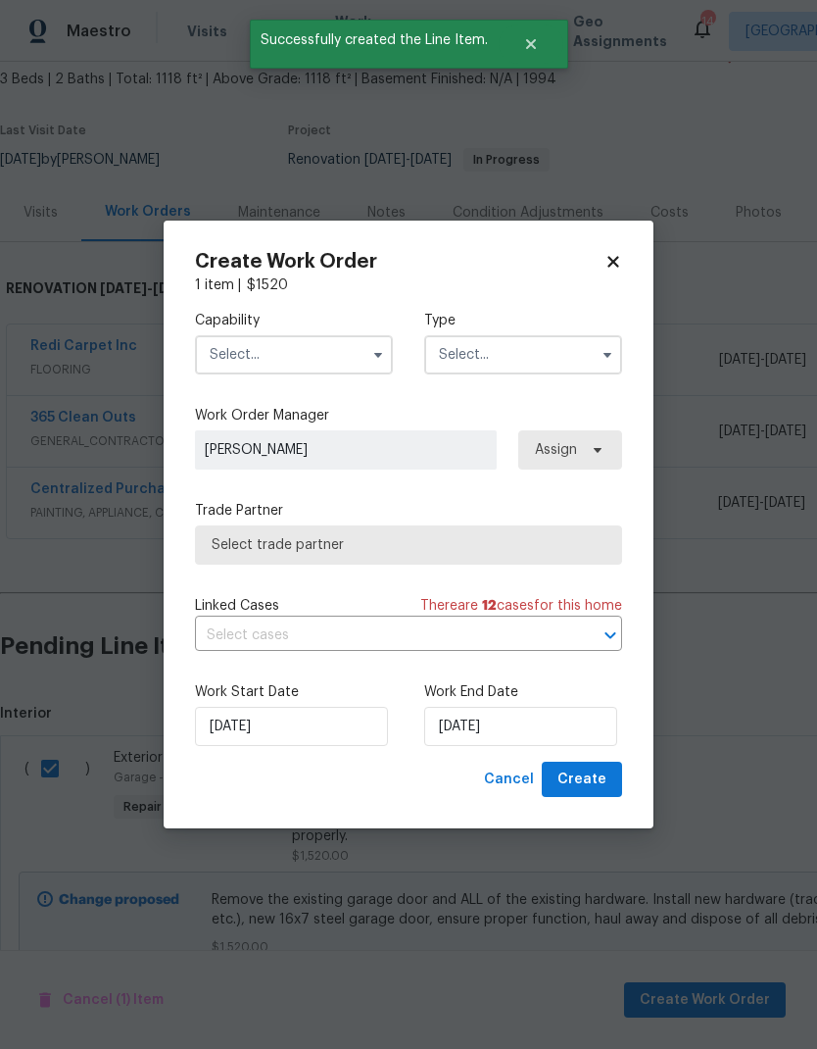
click at [299, 347] on input "text" at bounding box center [294, 354] width 198 height 39
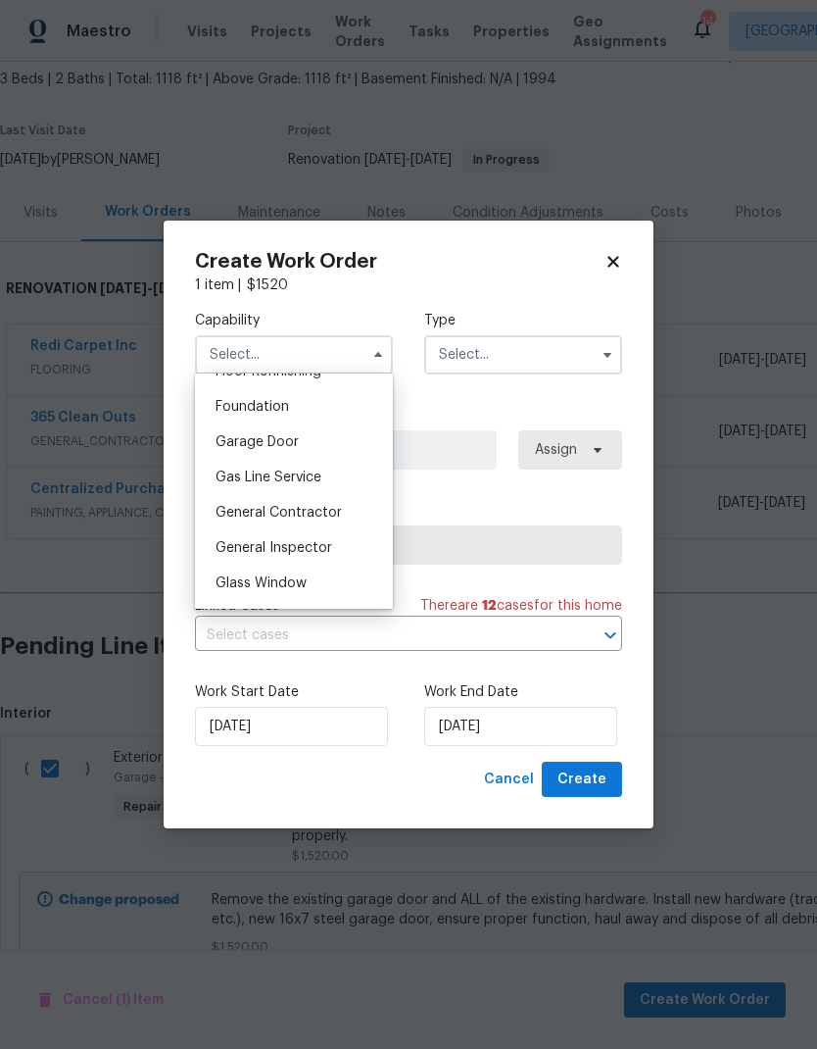
scroll to position [819, 0]
click at [302, 451] on div "Garage Door" at bounding box center [294, 442] width 188 height 35
type input "Garage Door"
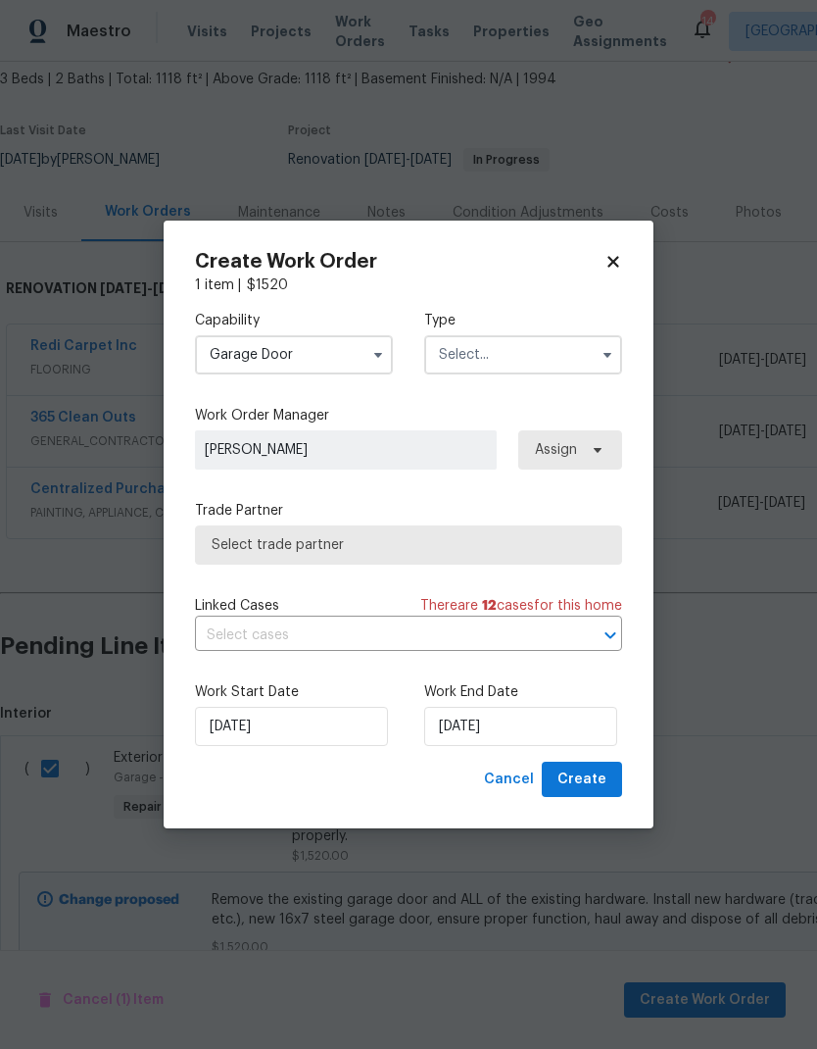
click at [538, 368] on input "text" at bounding box center [523, 354] width 198 height 39
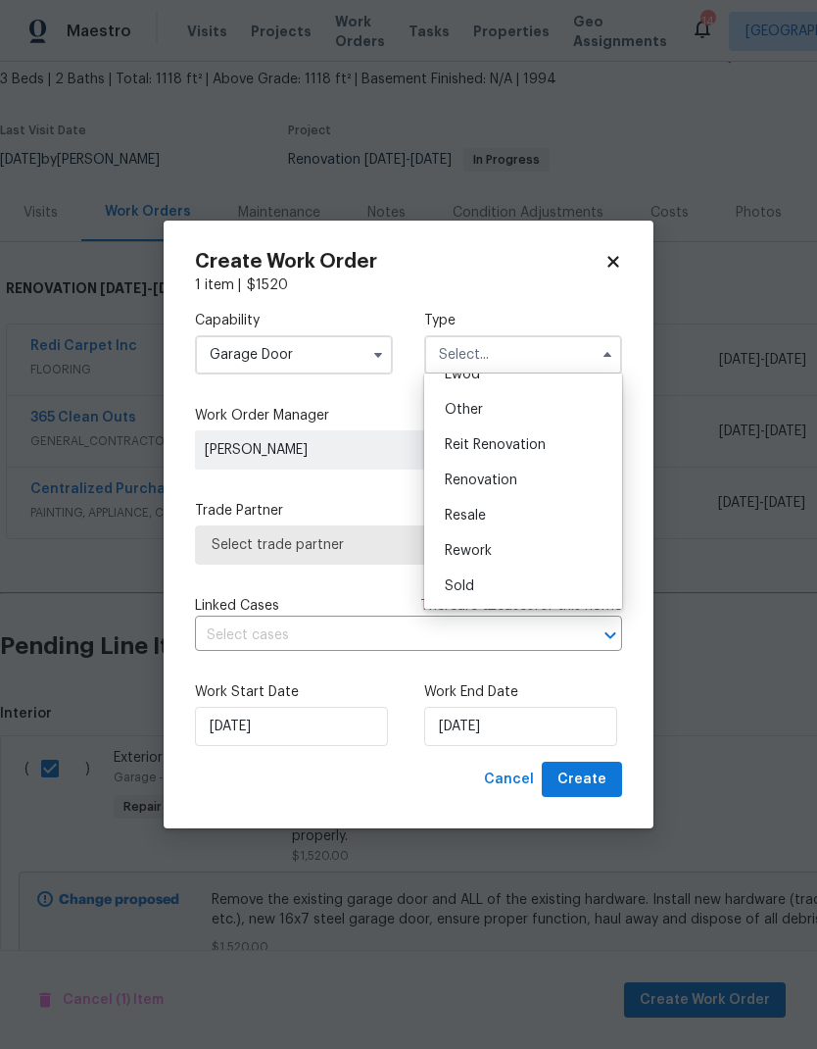
scroll to position [233, 0]
click at [535, 484] on div "Renovation" at bounding box center [523, 480] width 188 height 35
type input "Renovation"
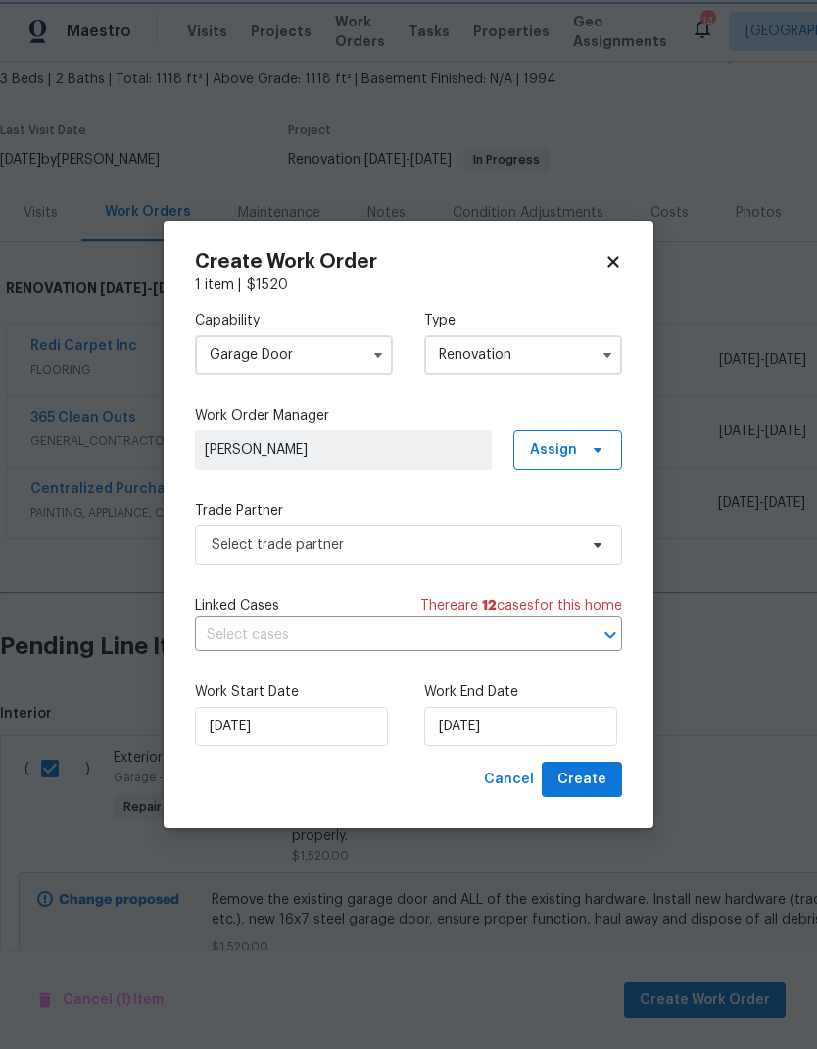
scroll to position [0, 0]
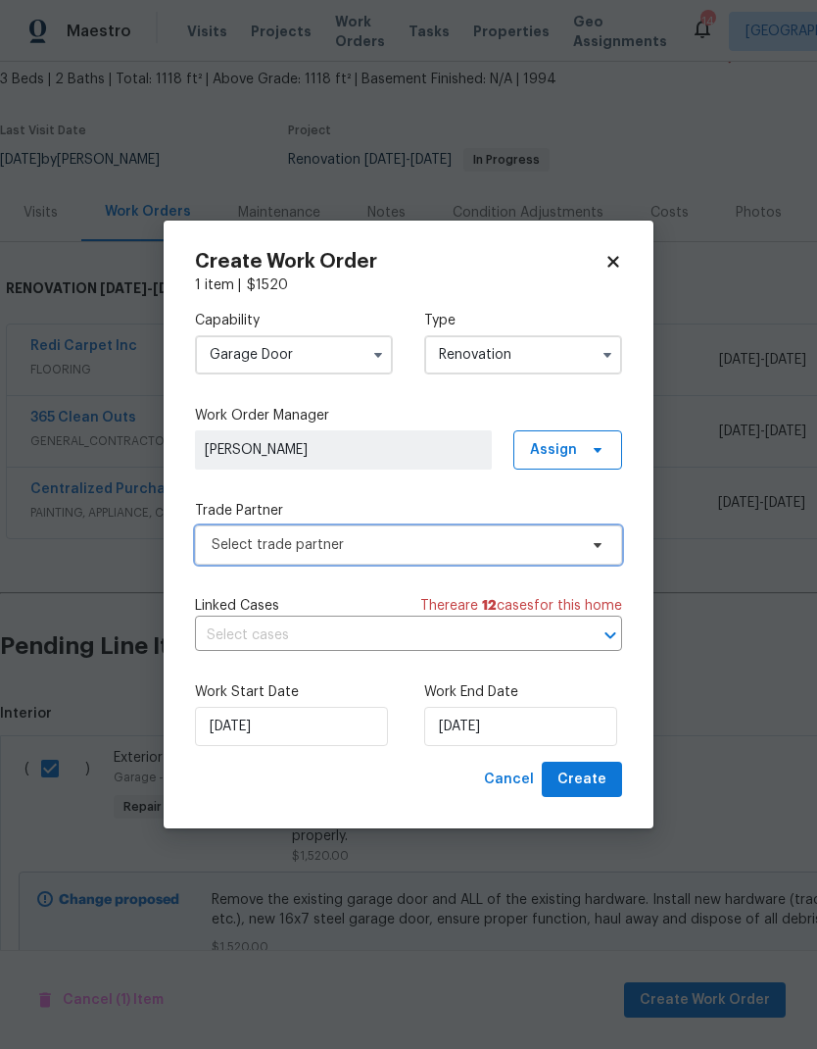
click at [366, 550] on span "Select trade partner" at bounding box center [395, 545] width 366 height 20
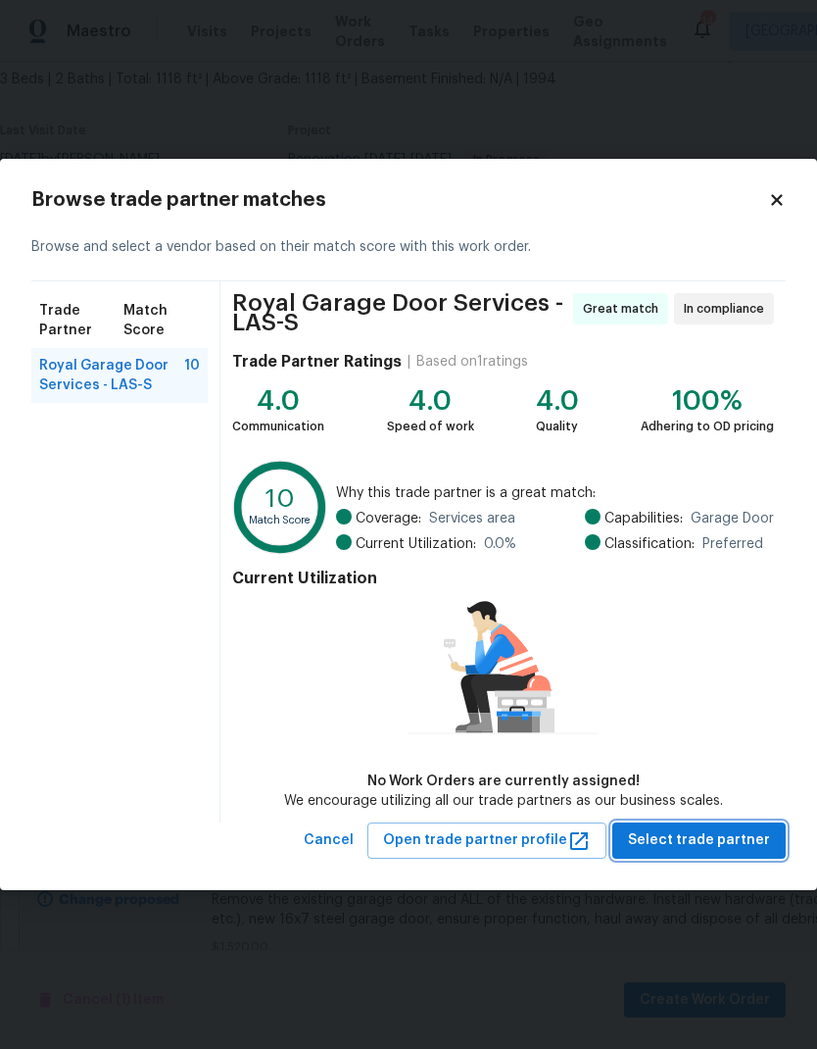
click at [707, 829] on span "Select trade partner" at bounding box center [699, 840] width 142 height 25
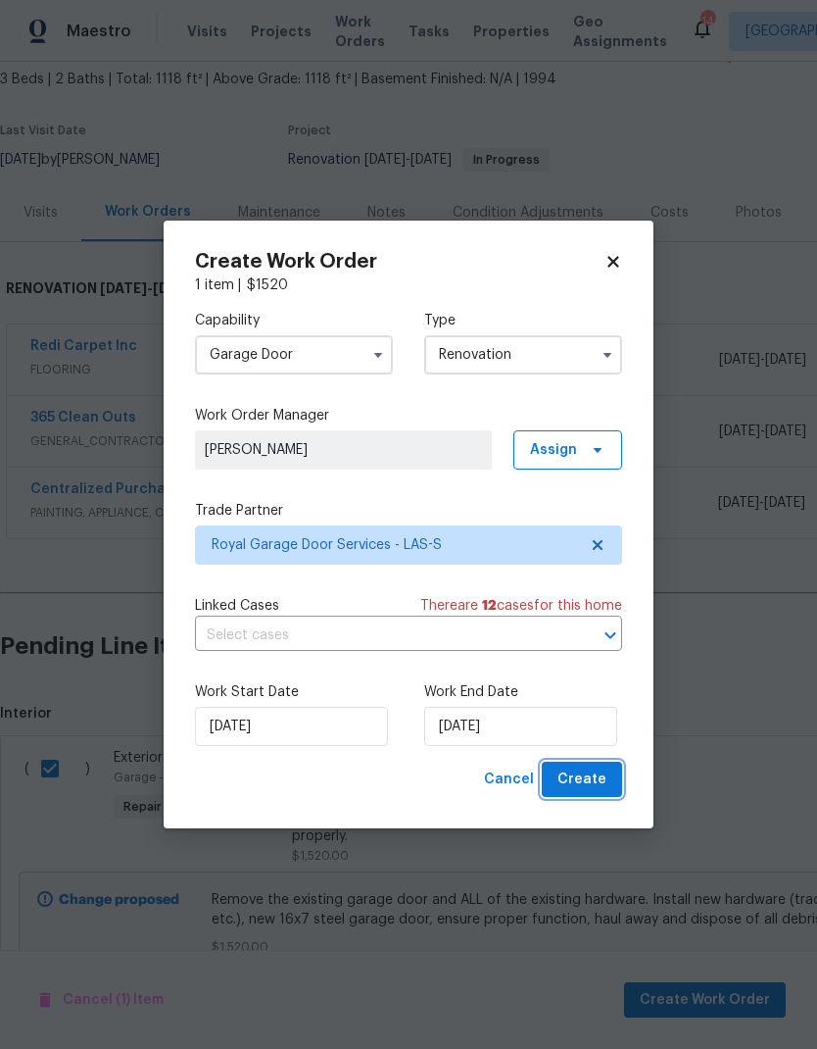
click at [593, 769] on span "Create" at bounding box center [582, 779] width 49 height 25
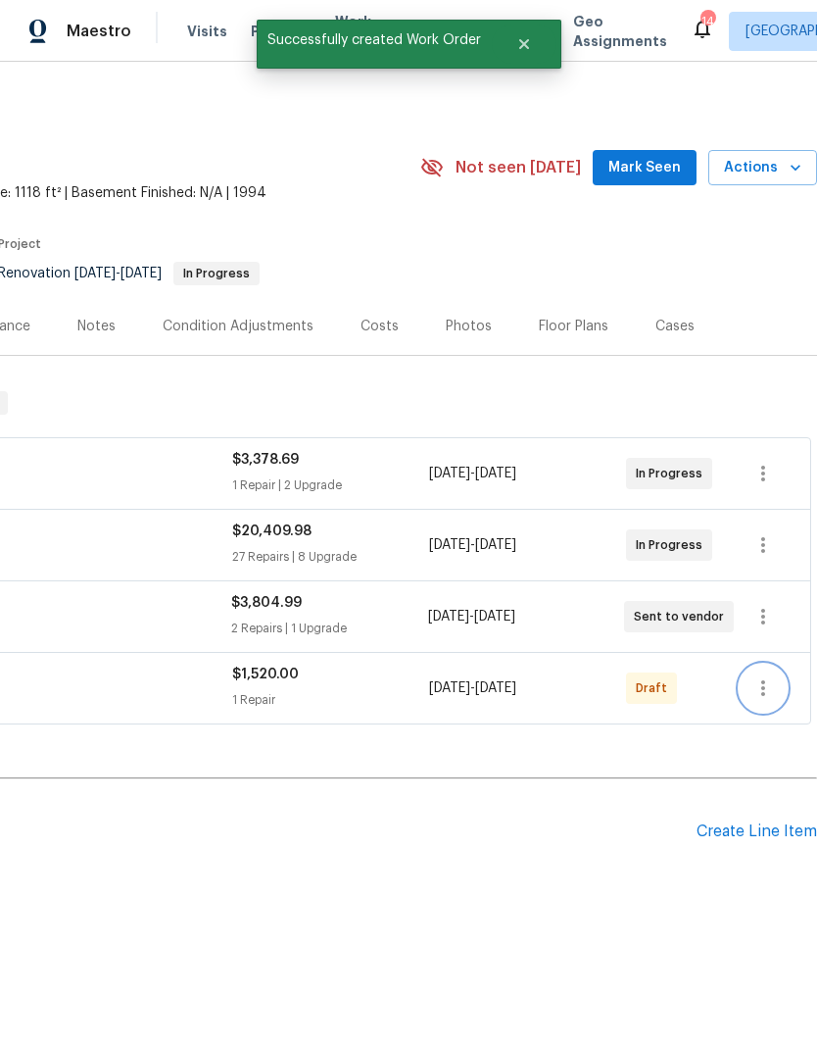
click at [772, 697] on icon "button" at bounding box center [764, 688] width 24 height 24
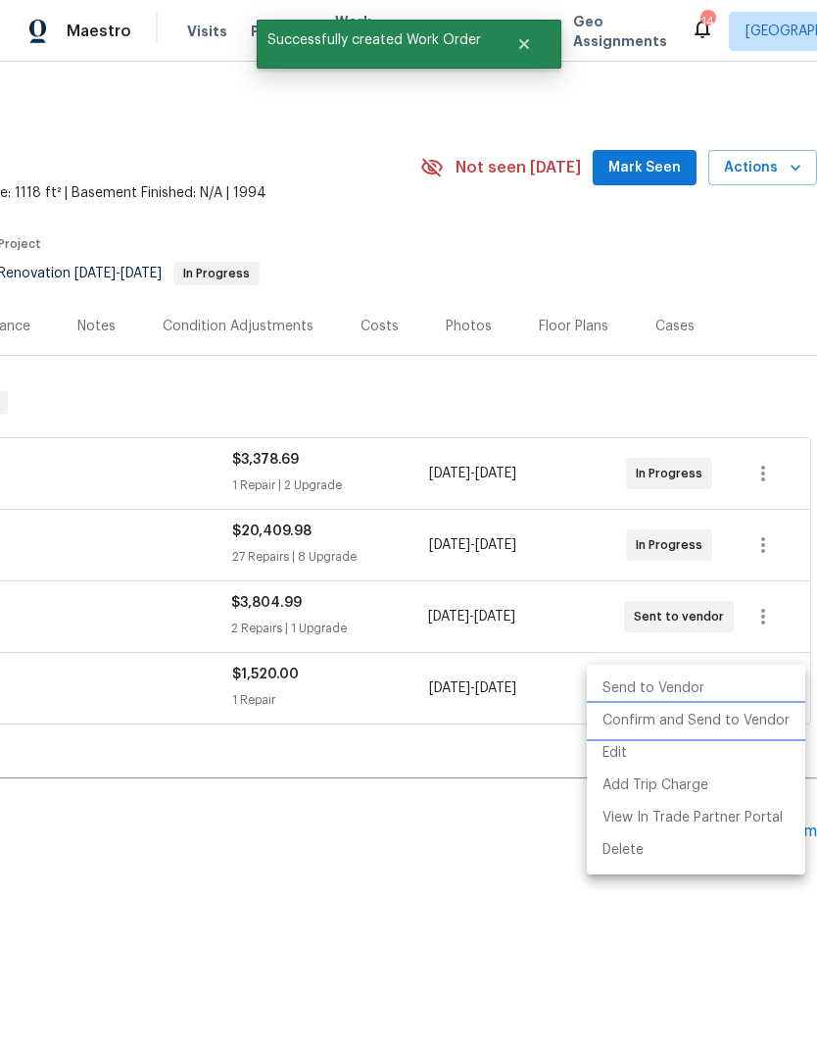
click at [747, 720] on li "Confirm and Send to Vendor" at bounding box center [696, 721] width 219 height 32
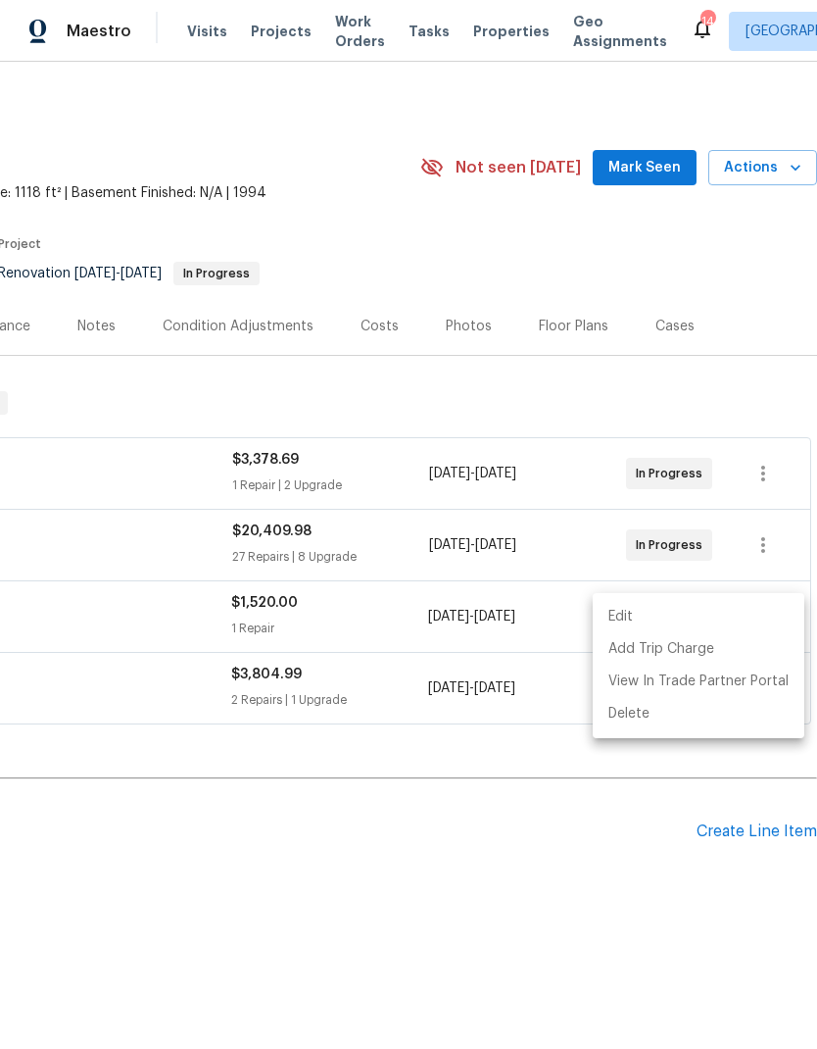
click at [780, 172] on div at bounding box center [408, 524] width 817 height 1049
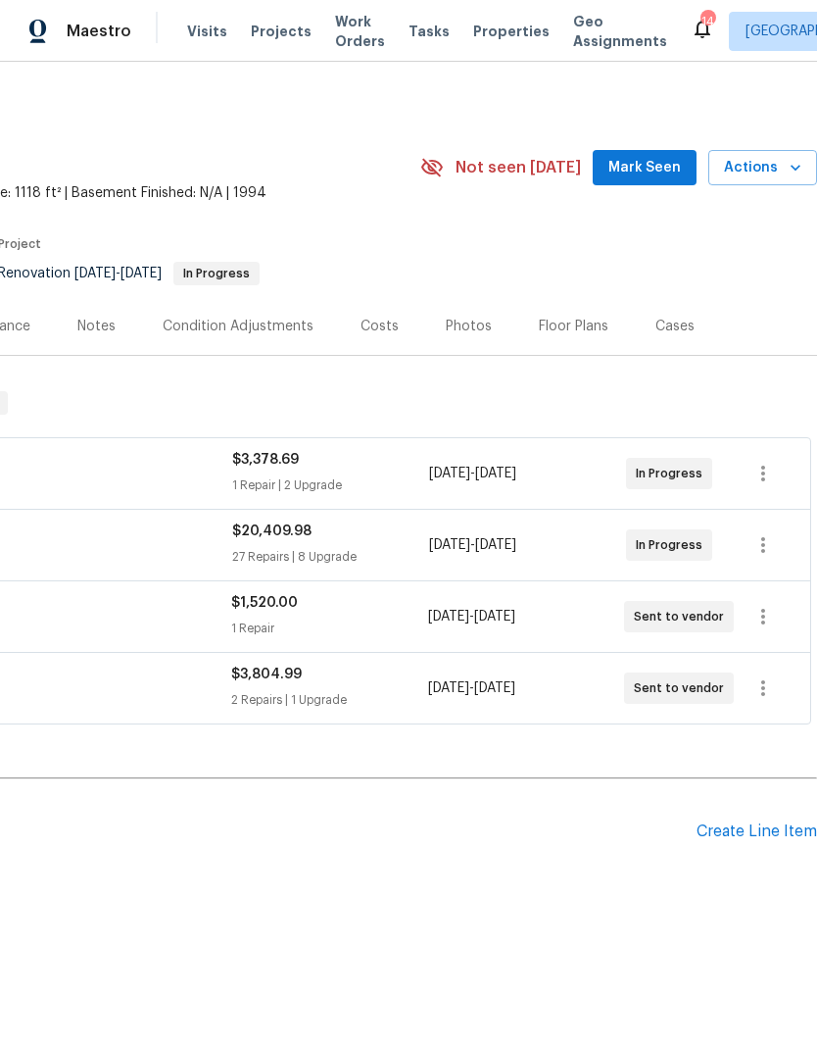
click at [778, 177] on span "Actions" at bounding box center [762, 168] width 77 height 25
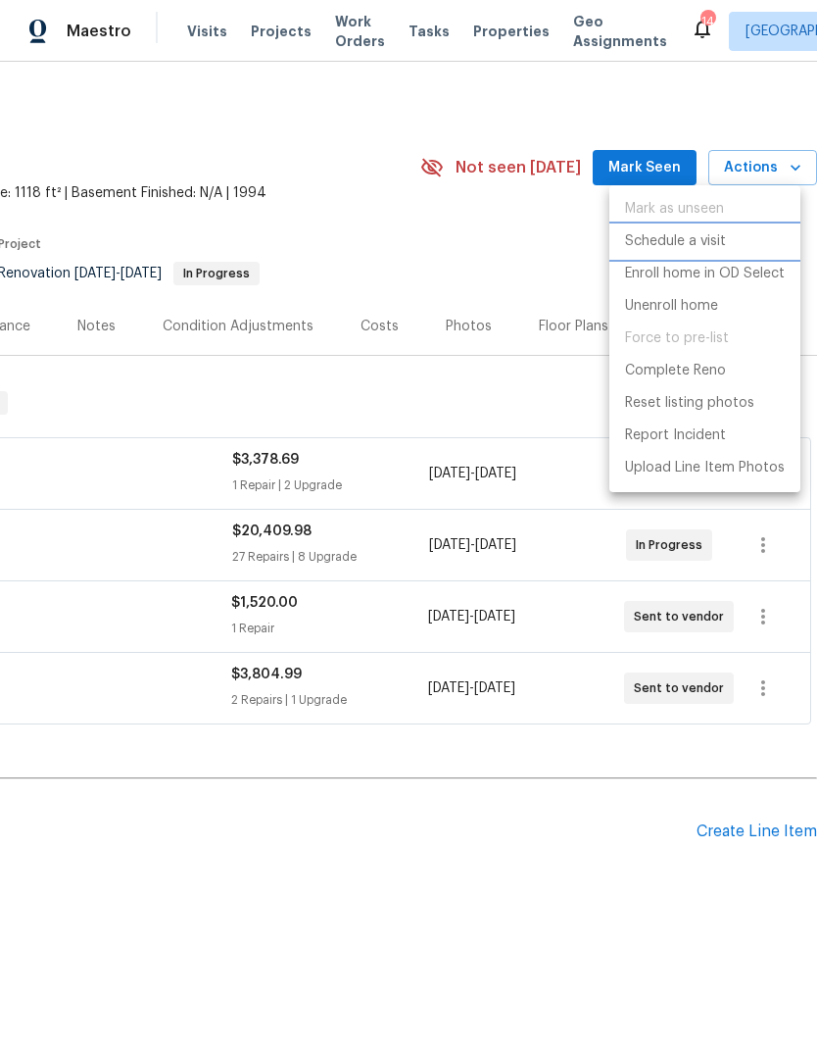
click at [705, 252] on li "Schedule a visit" at bounding box center [705, 241] width 191 height 32
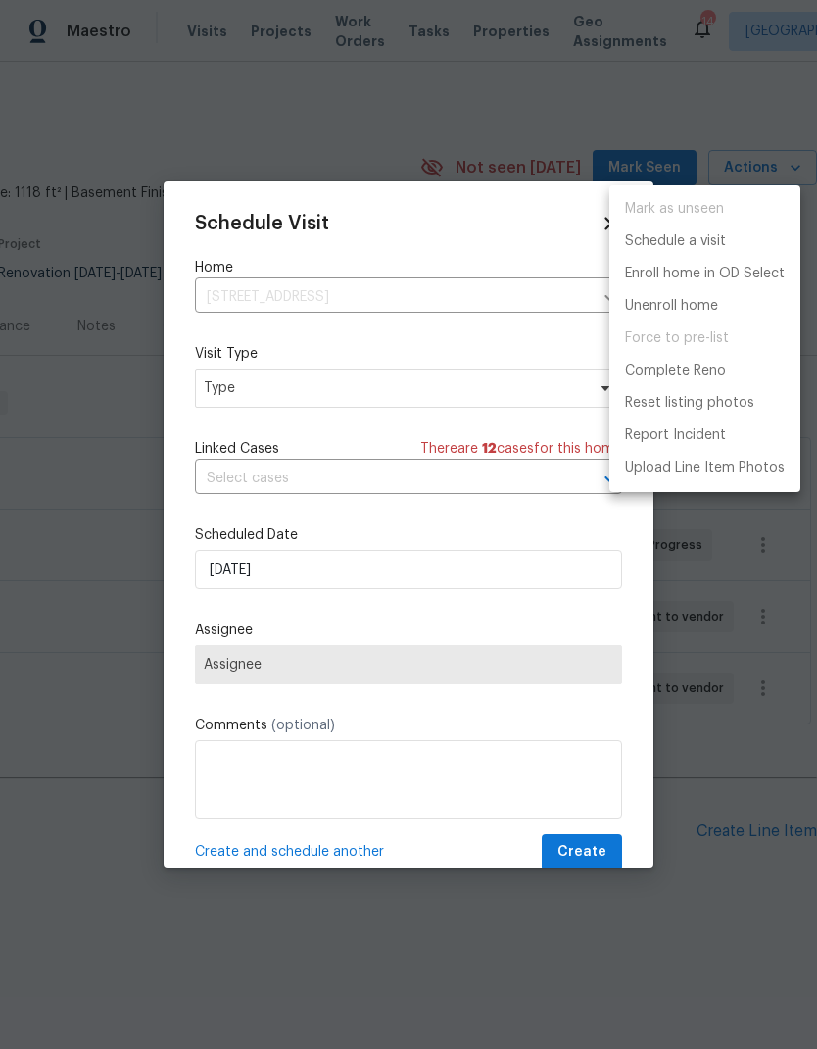
click at [386, 384] on div at bounding box center [408, 524] width 817 height 1049
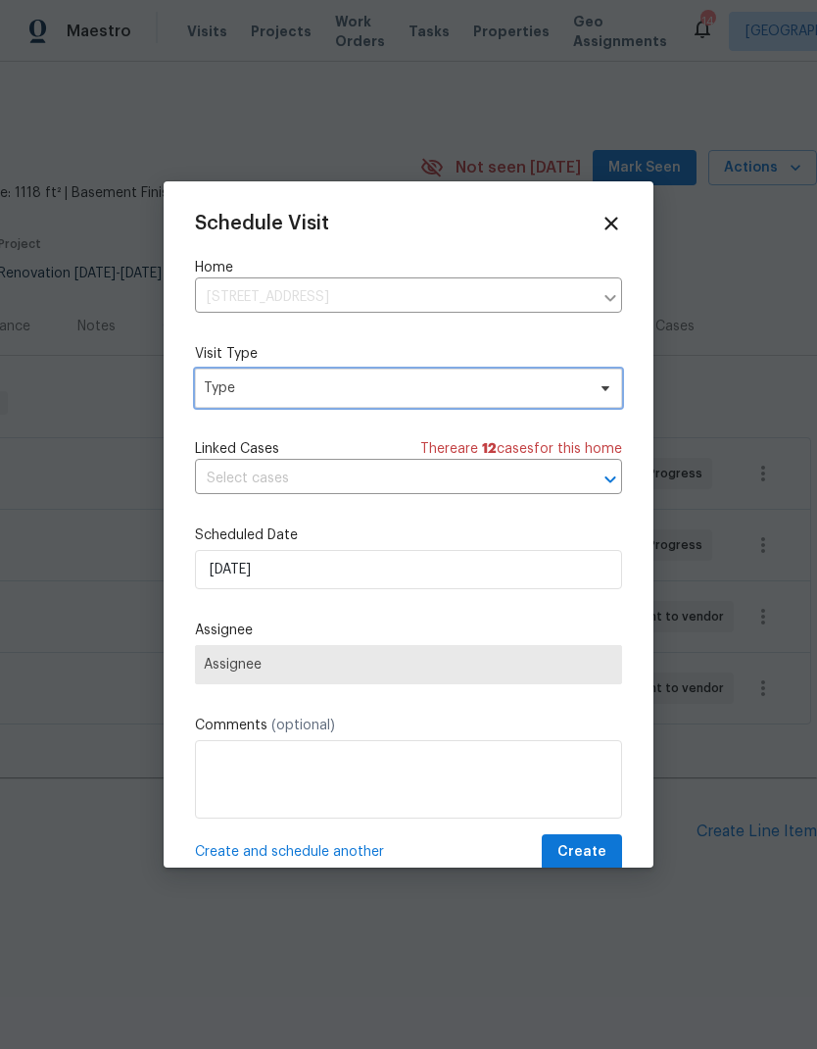
click at [396, 395] on span "Type" at bounding box center [394, 388] width 381 height 20
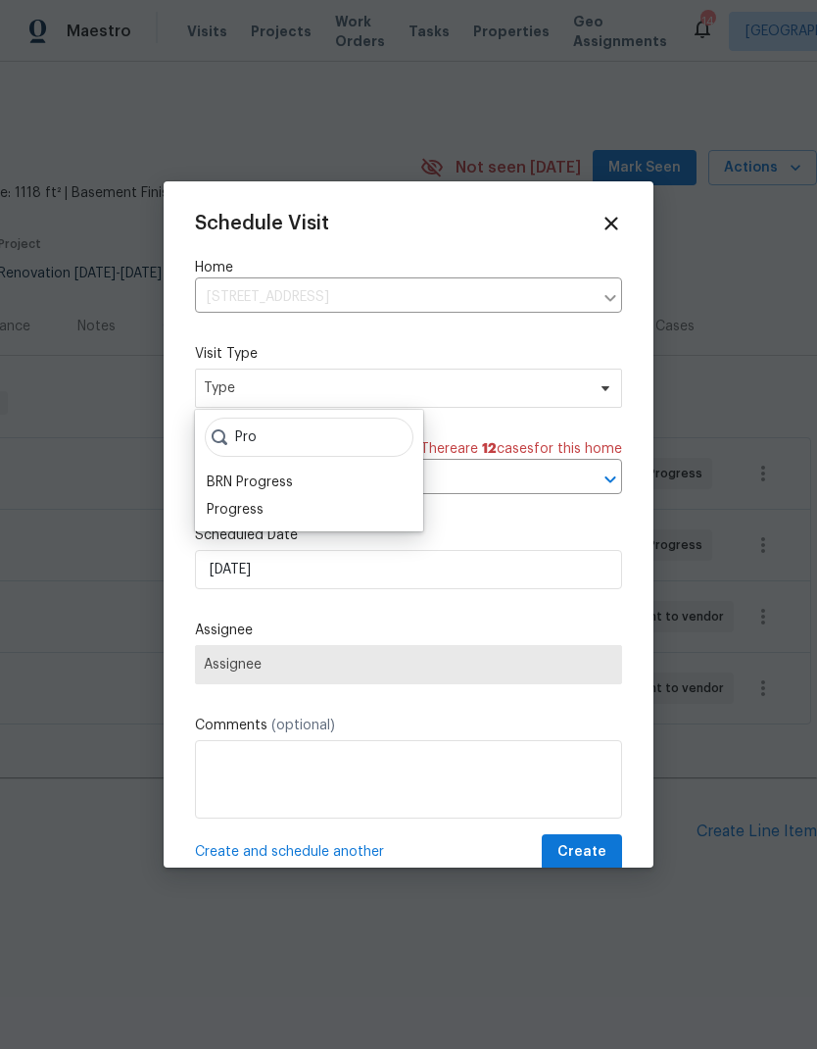
type input "Pro"
click at [262, 508] on div "Progress" at bounding box center [235, 510] width 57 height 20
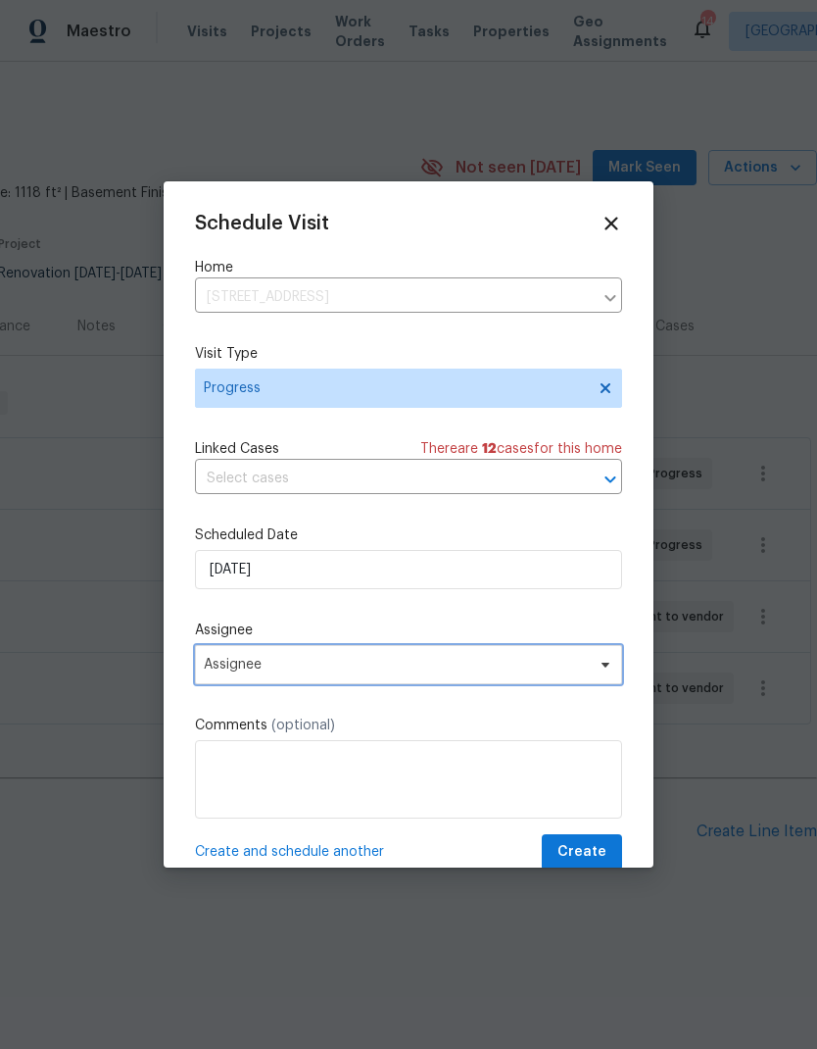
click at [277, 672] on span "Assignee" at bounding box center [396, 665] width 384 height 16
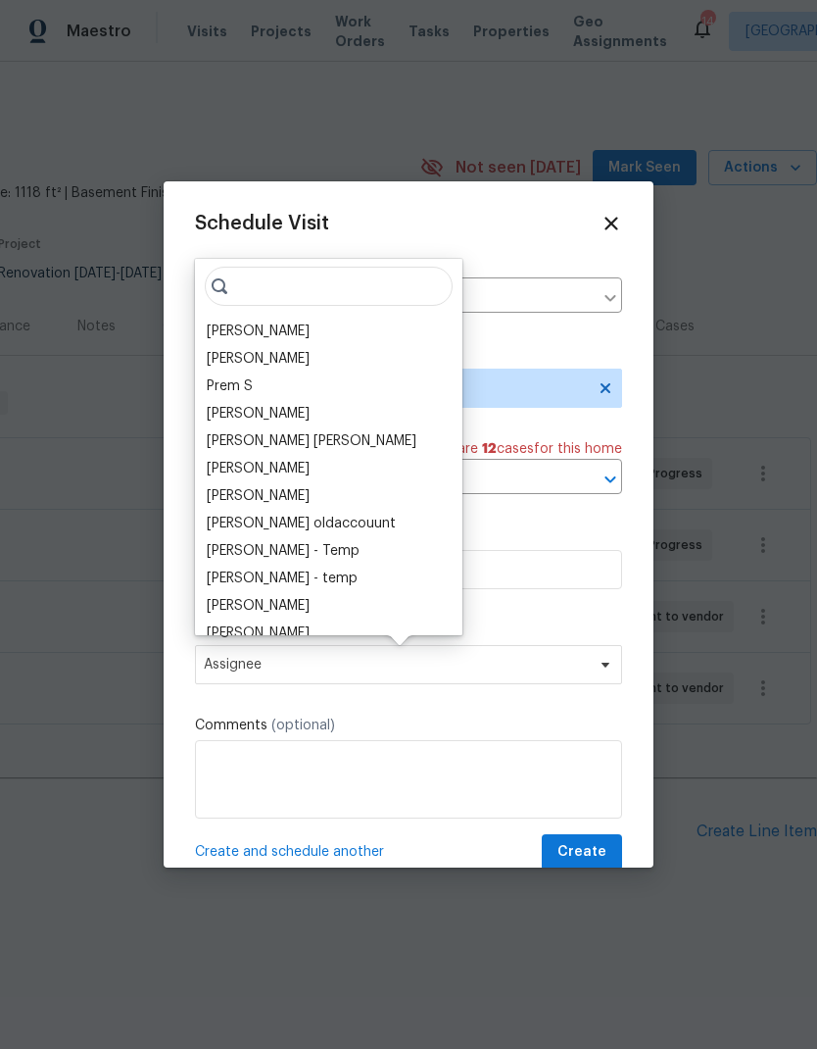
click at [247, 331] on div "[PERSON_NAME]" at bounding box center [258, 331] width 103 height 20
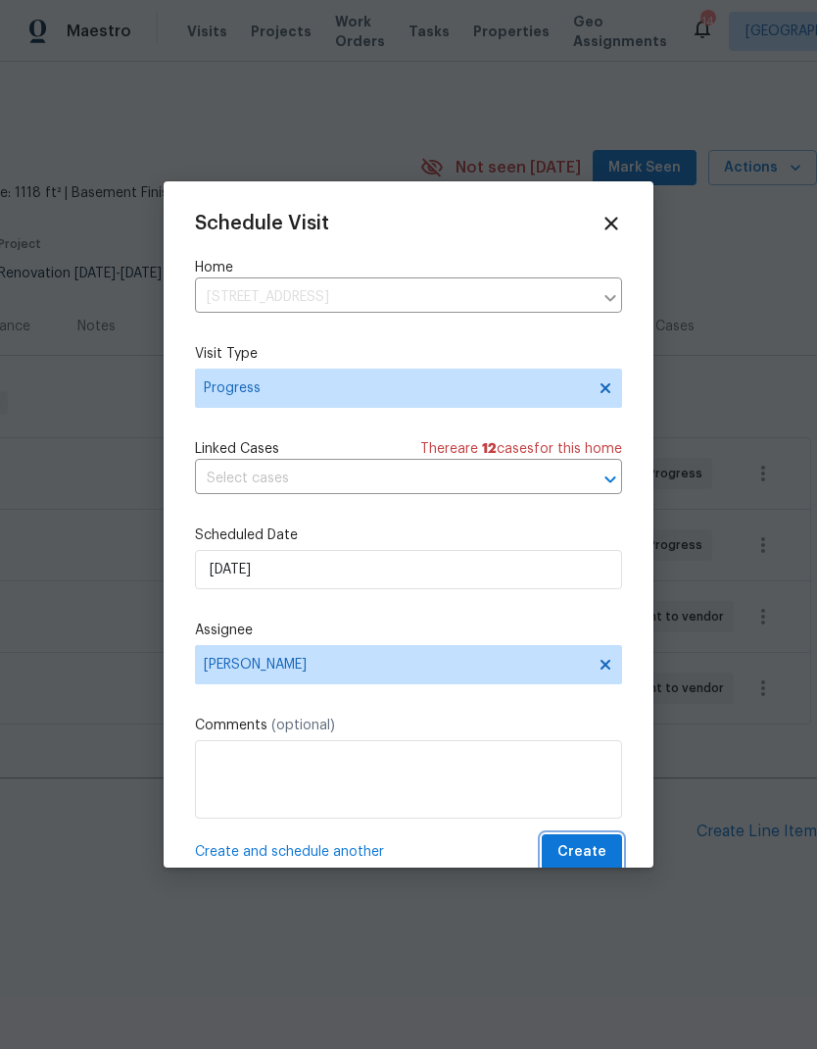
click at [599, 843] on button "Create" at bounding box center [582, 852] width 80 height 36
